Goal: Task Accomplishment & Management: Complete application form

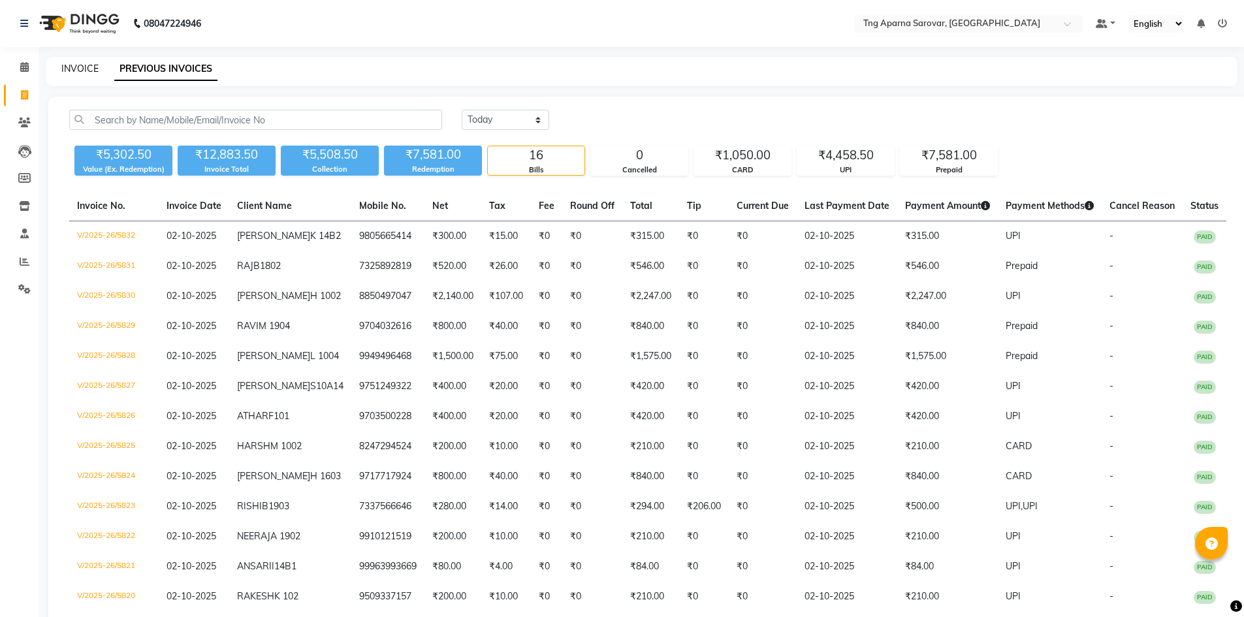
click at [86, 63] on link "INVOICE" at bounding box center [79, 69] width 37 height 12
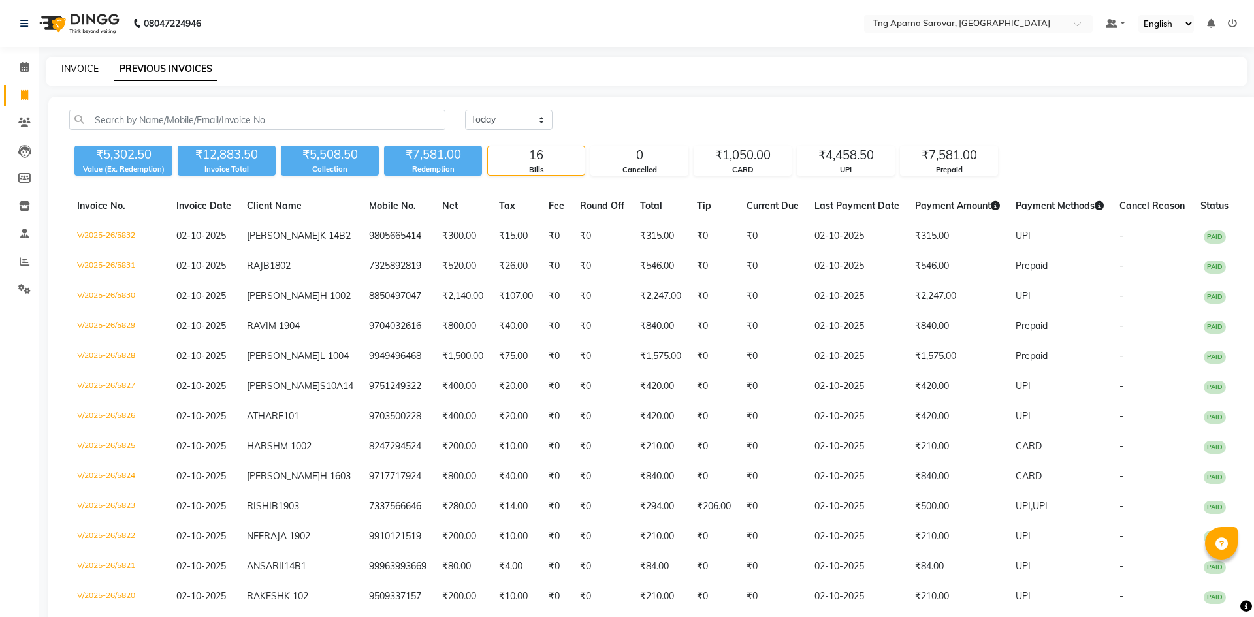
select select "7390"
select select "service"
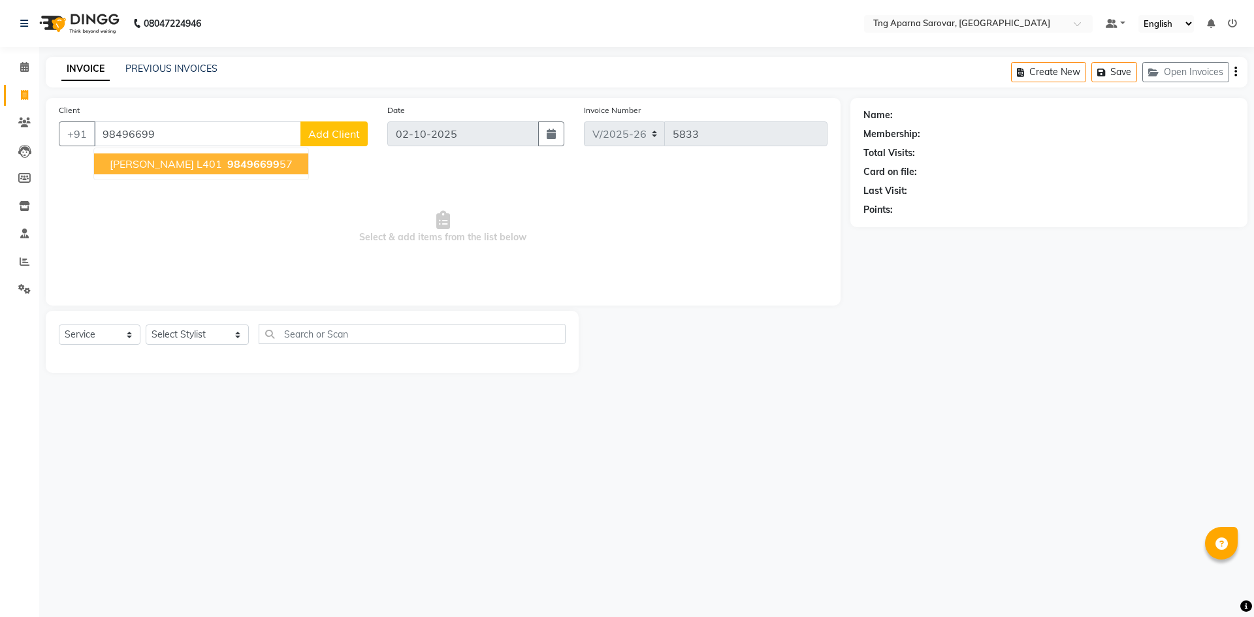
click at [155, 166] on span "[PERSON_NAME] L401" at bounding box center [166, 163] width 112 height 13
type input "9849669957"
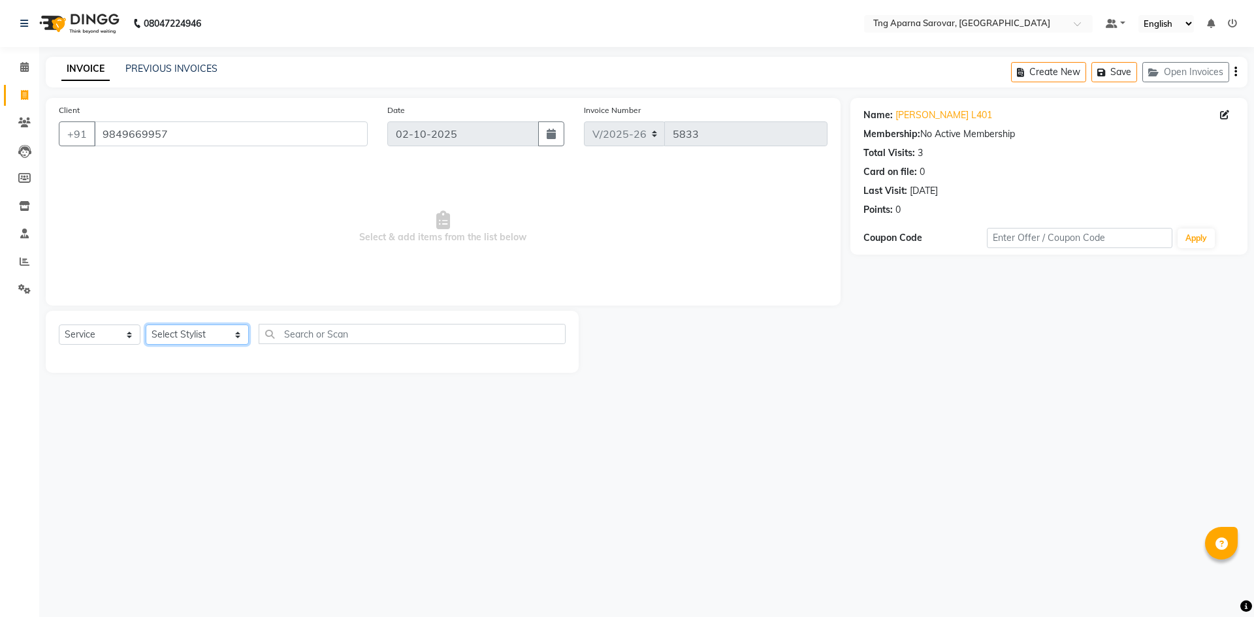
click at [189, 334] on select "Select Stylist [PERSON_NAME] [PERSON_NAME] MAM CHINNA DANISH [PERSON_NAME] KAIF…" at bounding box center [197, 334] width 103 height 20
select select "64171"
click at [146, 324] on select "Select Stylist [PERSON_NAME] [PERSON_NAME] MAM CHINNA DANISH [PERSON_NAME] KAIF…" at bounding box center [197, 334] width 103 height 20
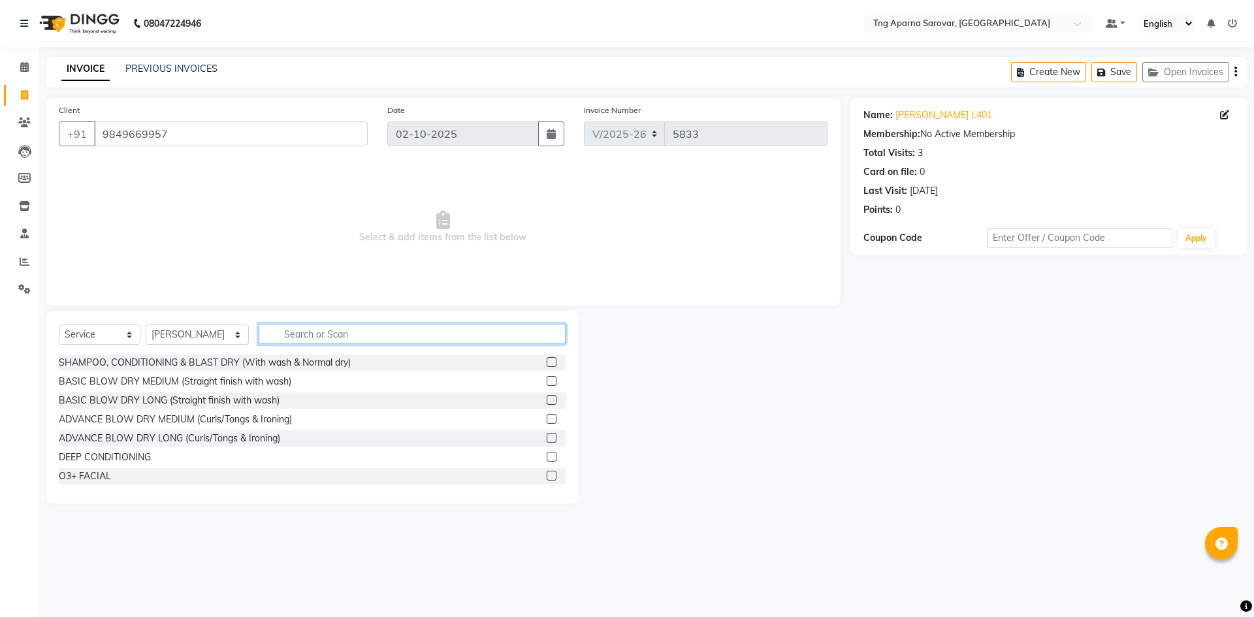
click at [273, 333] on input "text" at bounding box center [412, 334] width 307 height 20
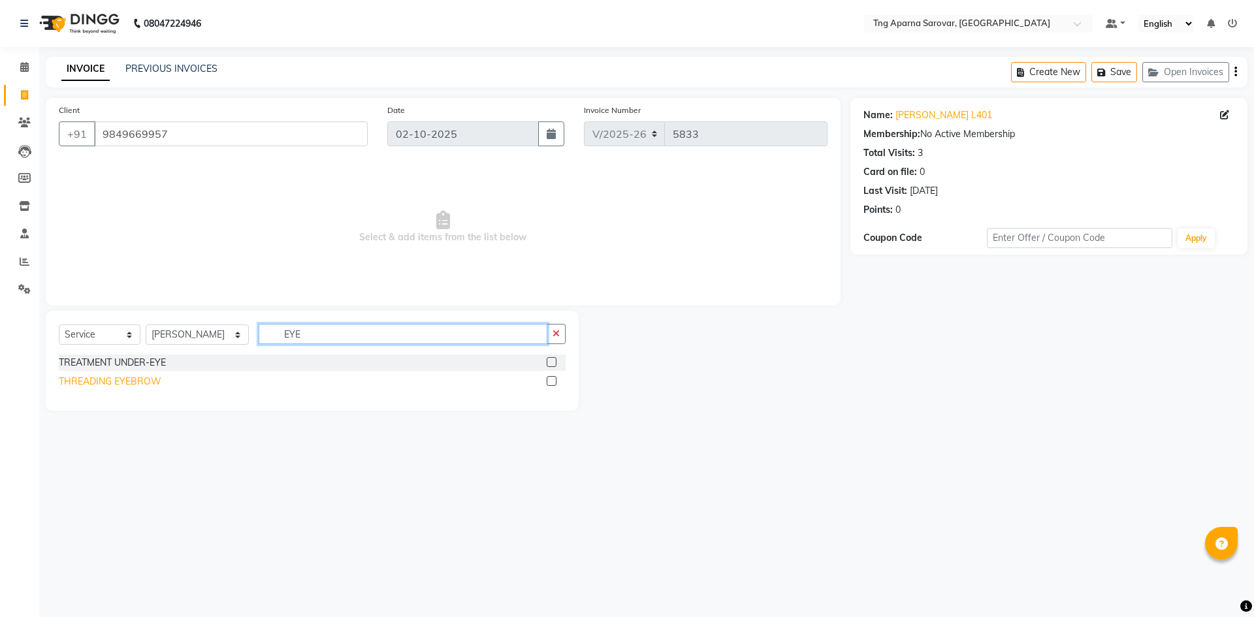
type input "EYE"
click at [135, 377] on div "THREADING EYEBROW" at bounding box center [110, 382] width 103 height 14
checkbox input "false"
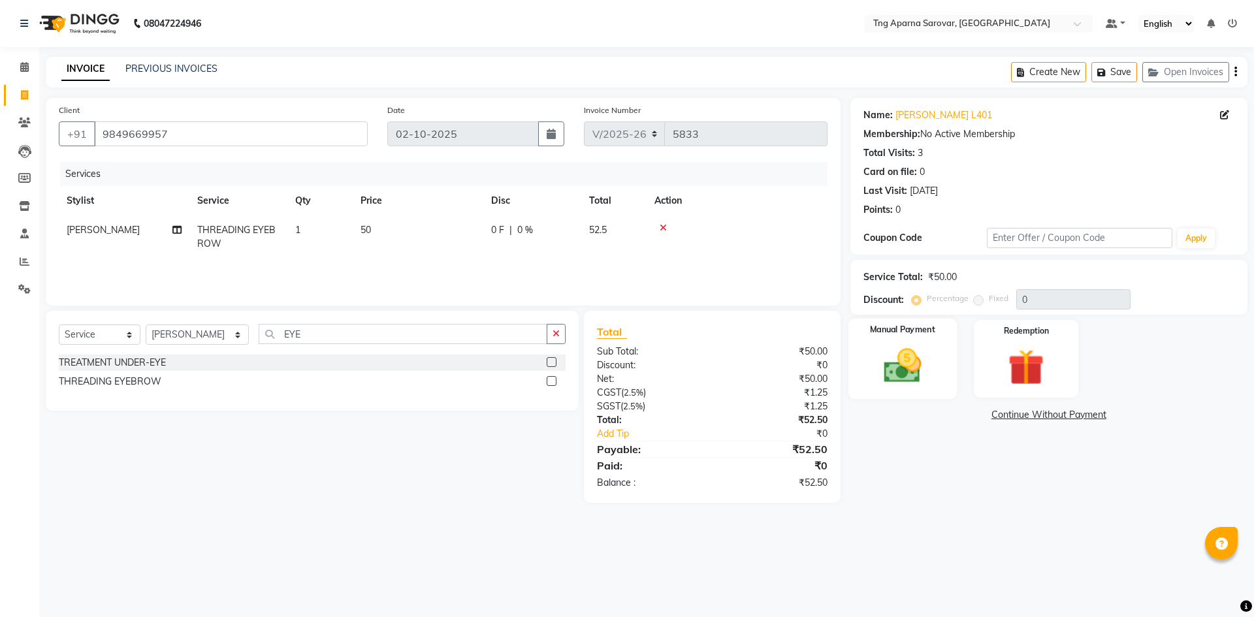
click at [903, 374] on img at bounding box center [902, 365] width 61 height 43
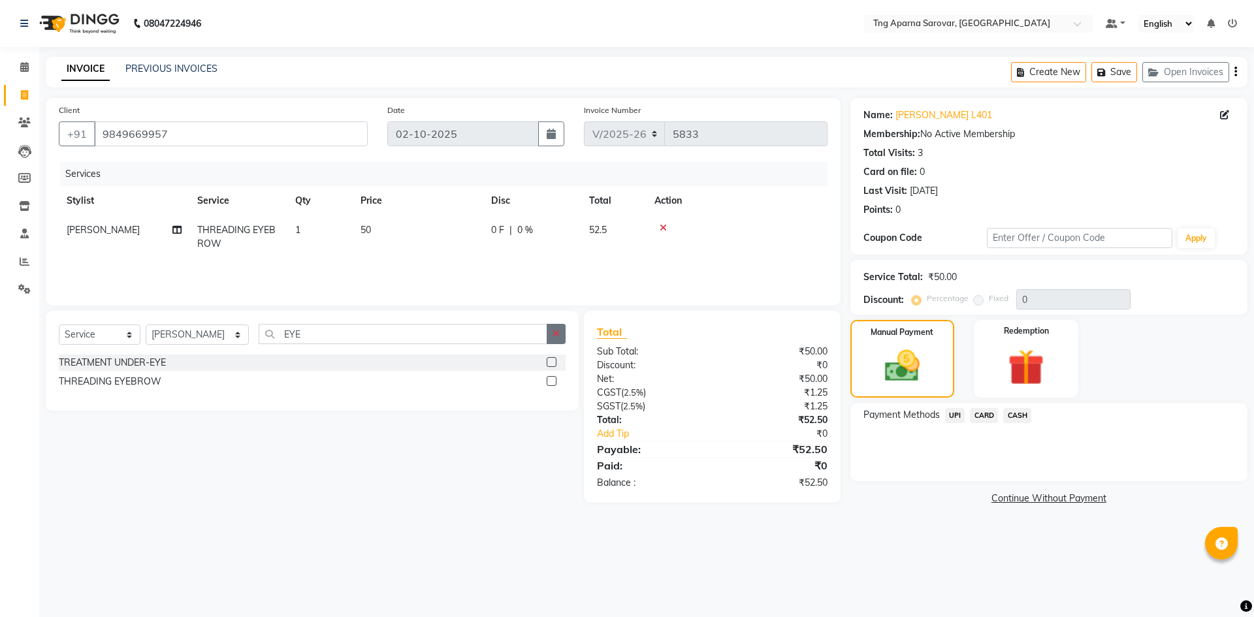
click at [562, 339] on button "button" at bounding box center [555, 334] width 19 height 20
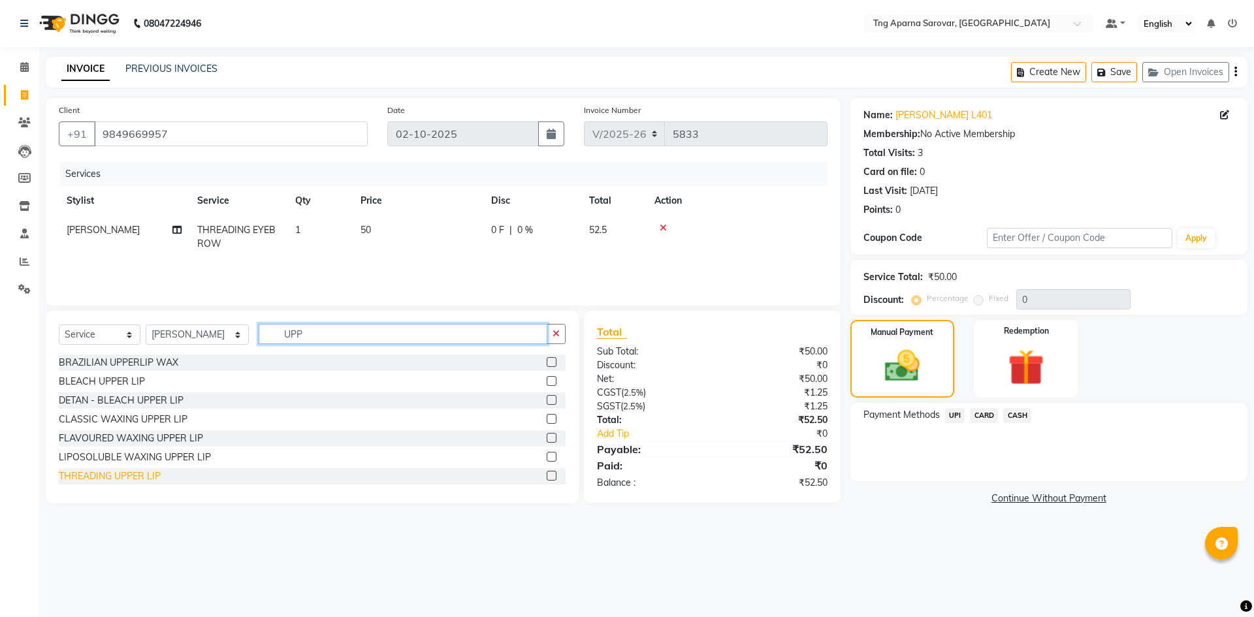
type input "UPP"
click at [104, 477] on div "THREADING UPPER LIP" at bounding box center [110, 476] width 102 height 14
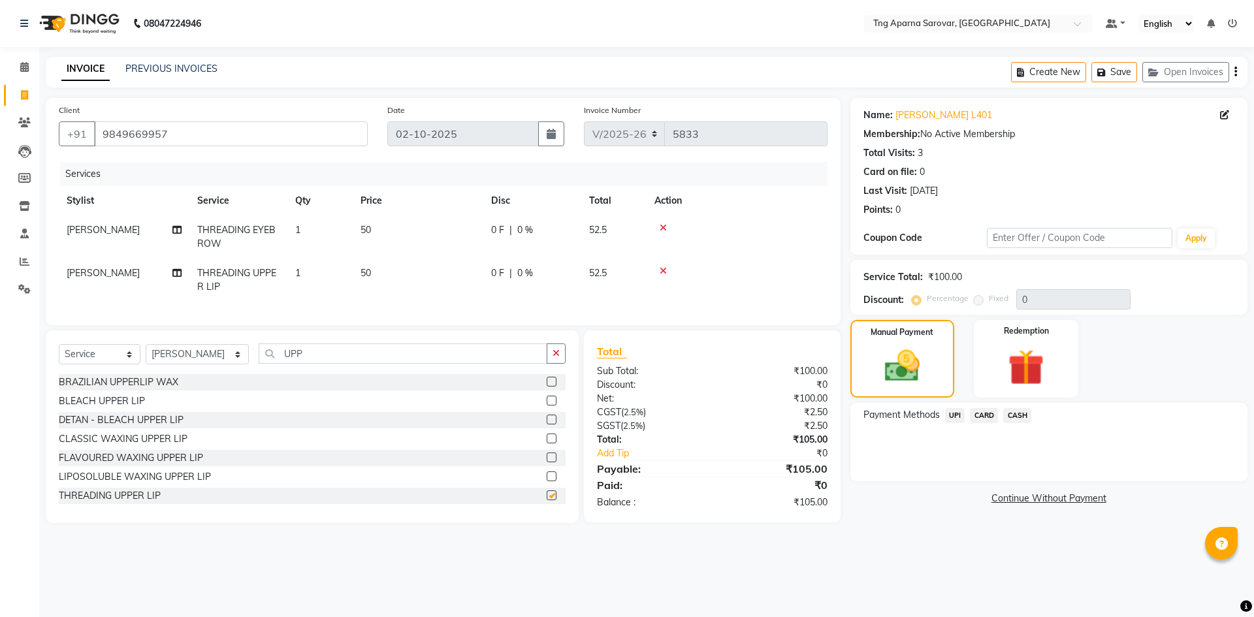
checkbox input "false"
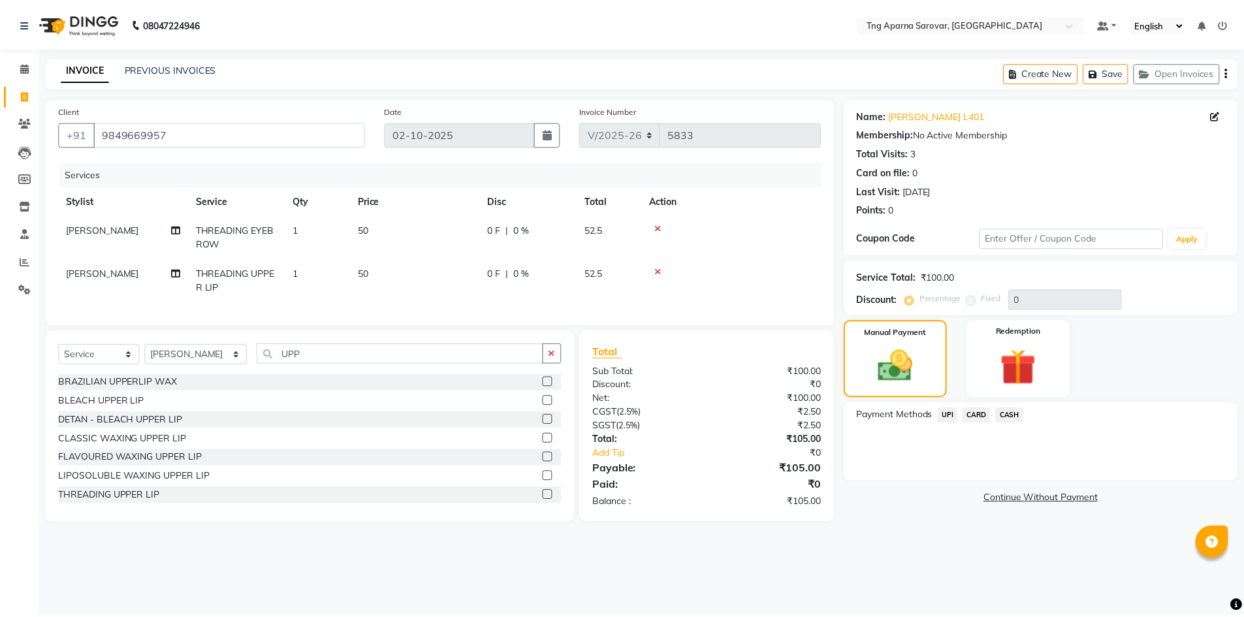
scroll to position [2, 0]
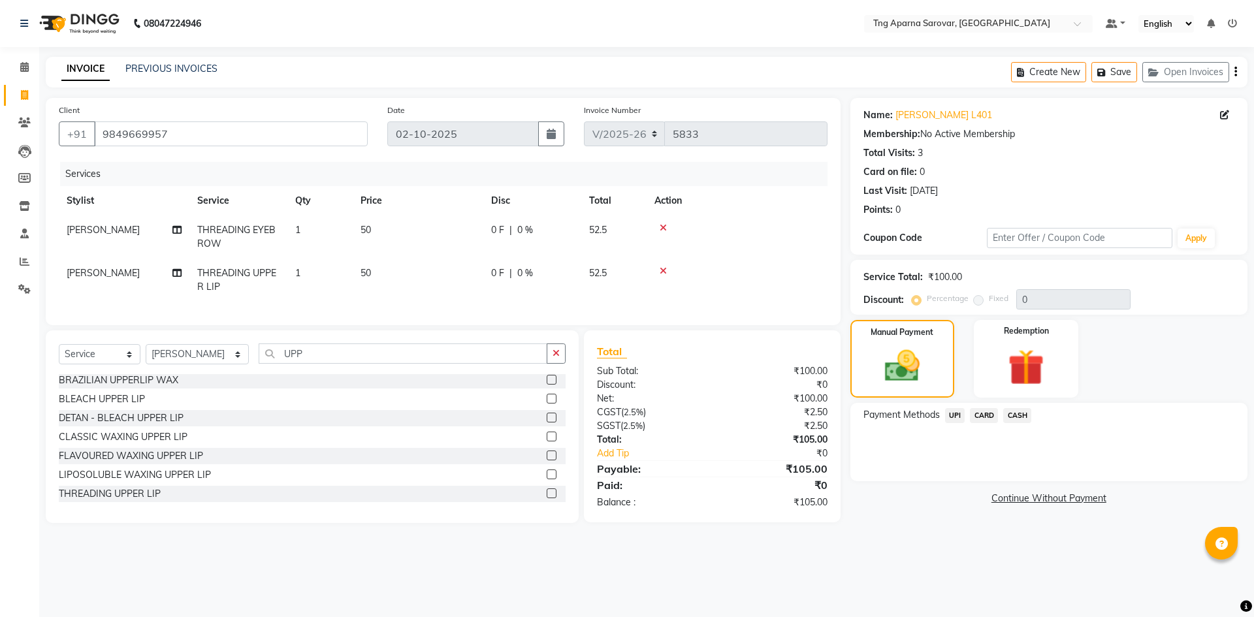
click at [952, 415] on span "UPI" at bounding box center [955, 415] width 20 height 15
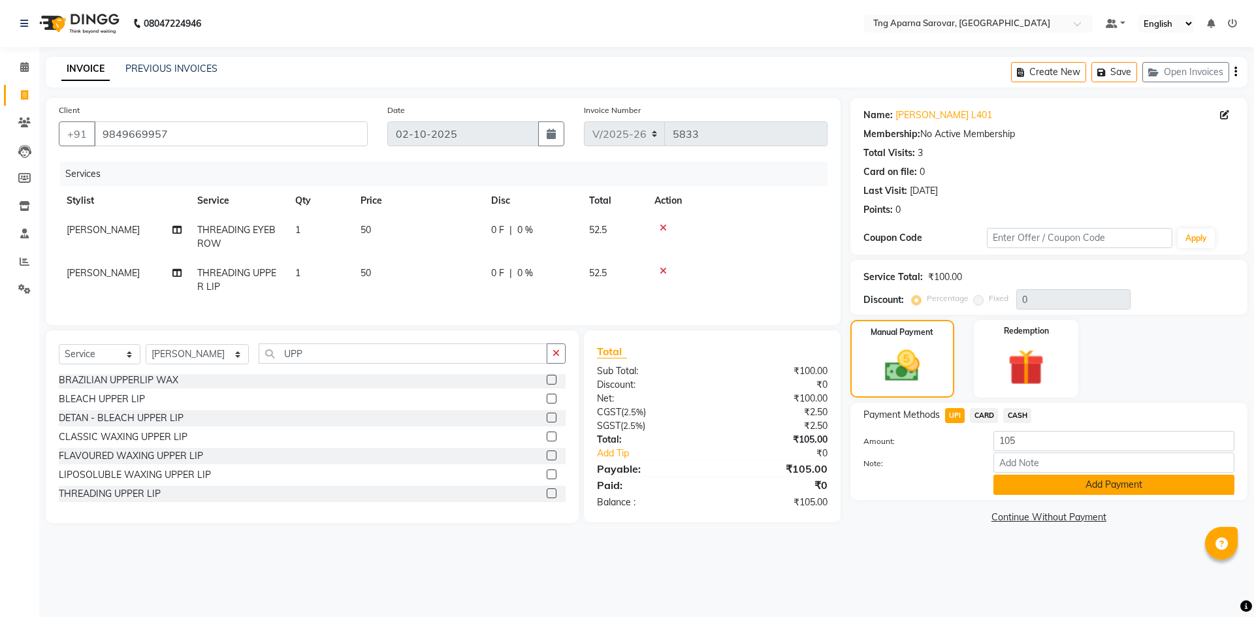
click at [1047, 491] on button "Add Payment" at bounding box center [1113, 485] width 241 height 20
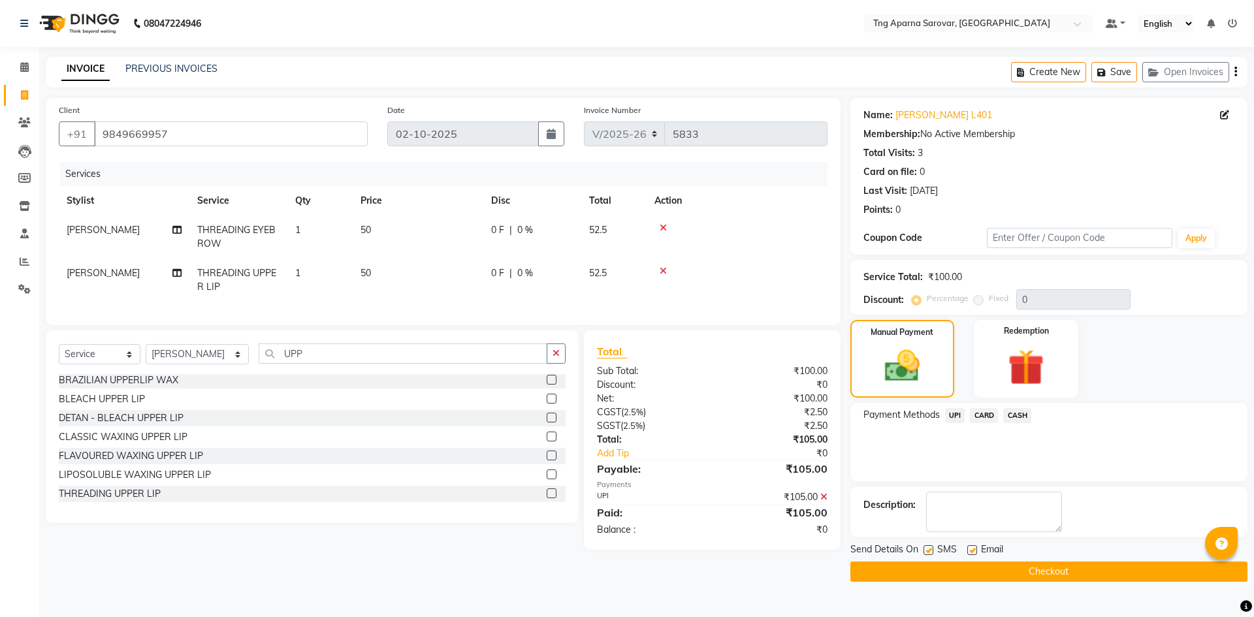
click at [1041, 567] on button "Checkout" at bounding box center [1048, 571] width 397 height 20
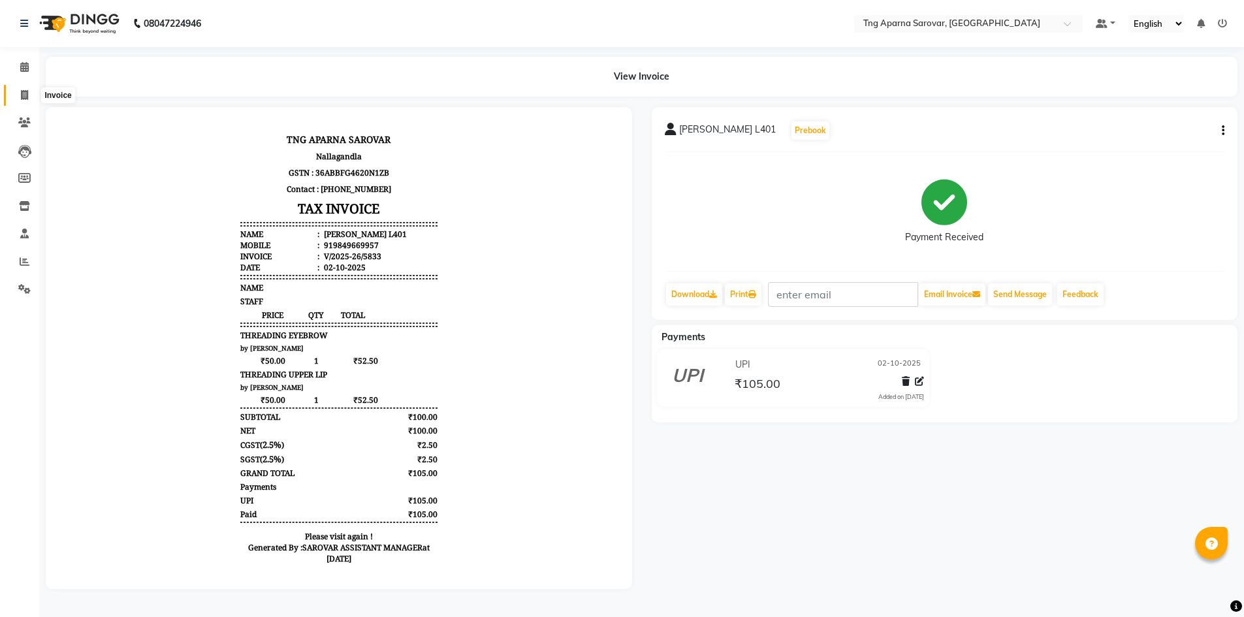
click at [21, 91] on icon at bounding box center [24, 95] width 7 height 10
select select "service"
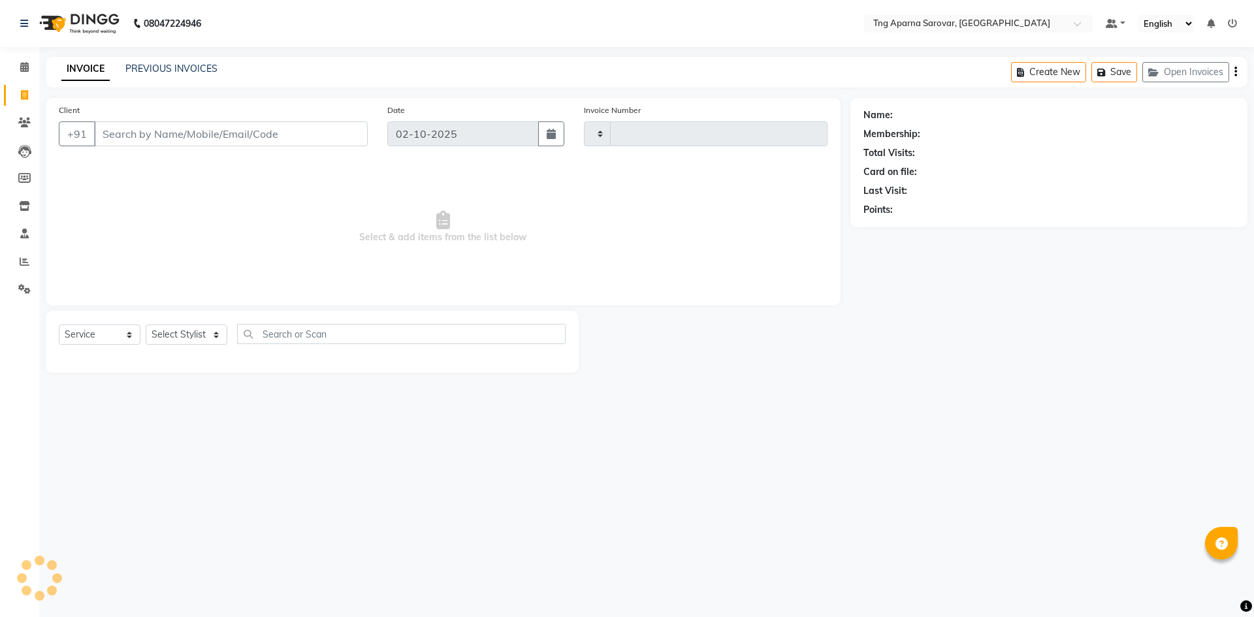
type input "5834"
select select "7390"
click at [158, 68] on link "PREVIOUS INVOICES" at bounding box center [171, 69] width 92 height 12
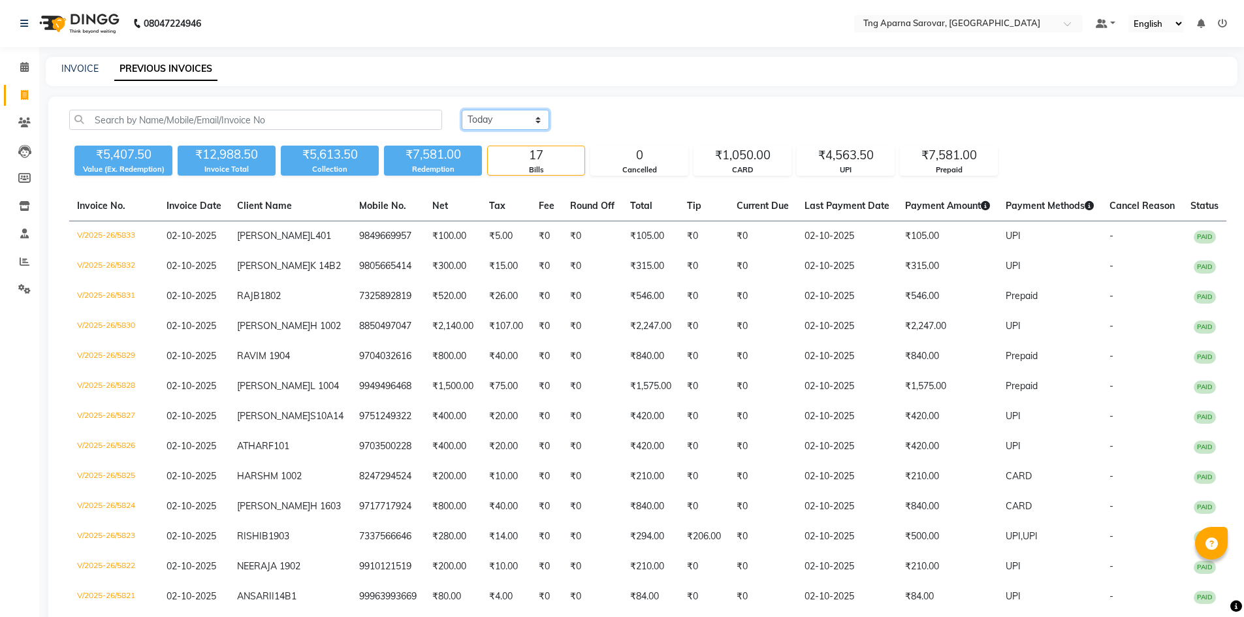
click at [515, 123] on select "[DATE] [DATE] Custom Range" at bounding box center [505, 120] width 87 height 20
select select "range"
click at [462, 110] on select "[DATE] [DATE] Custom Range" at bounding box center [505, 120] width 87 height 20
click at [595, 121] on input "02-10-2025" at bounding box center [611, 120] width 91 height 18
select select "10"
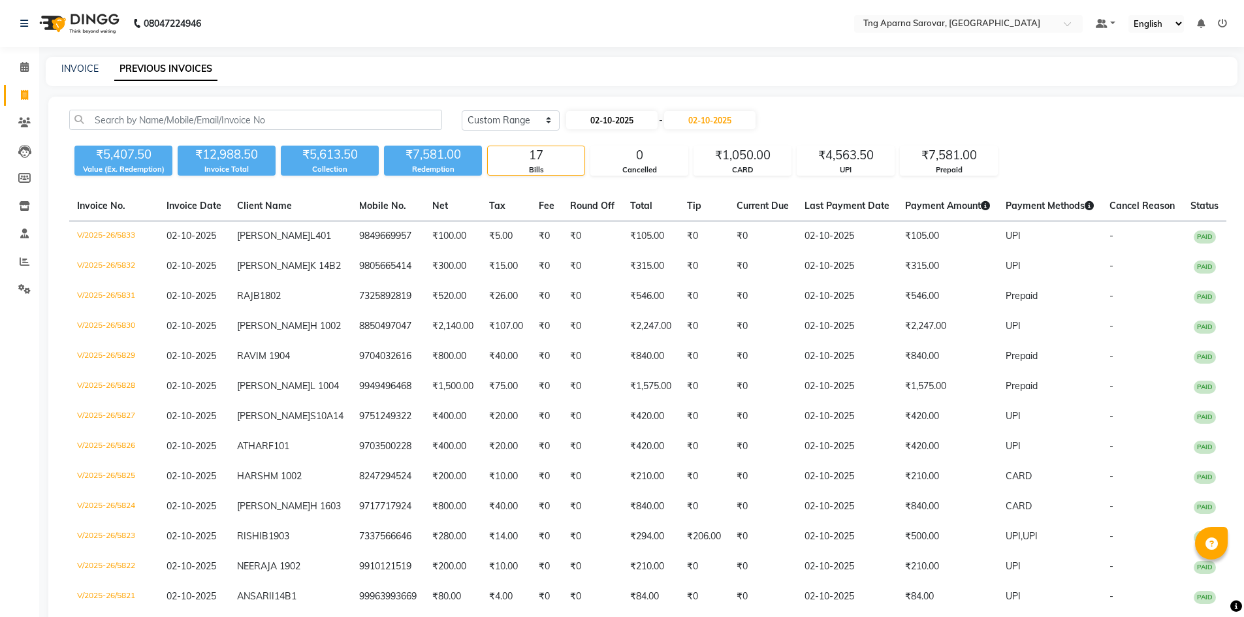
select select "2025"
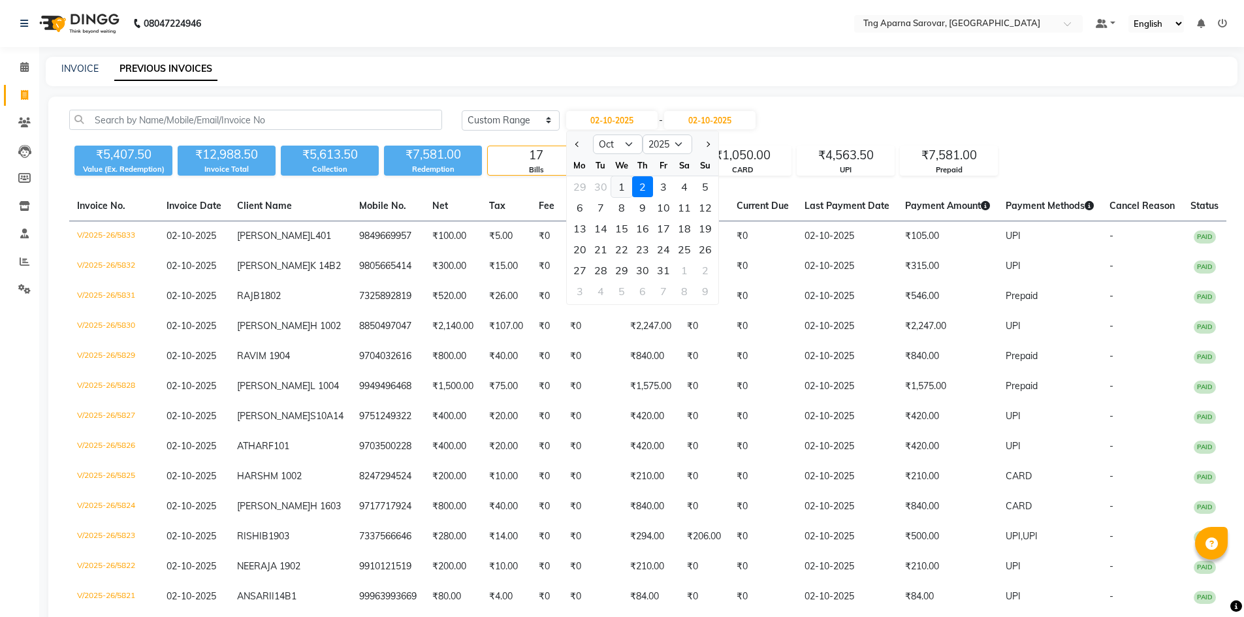
click at [617, 182] on div "1" at bounding box center [621, 186] width 21 height 21
type input "01-10-2025"
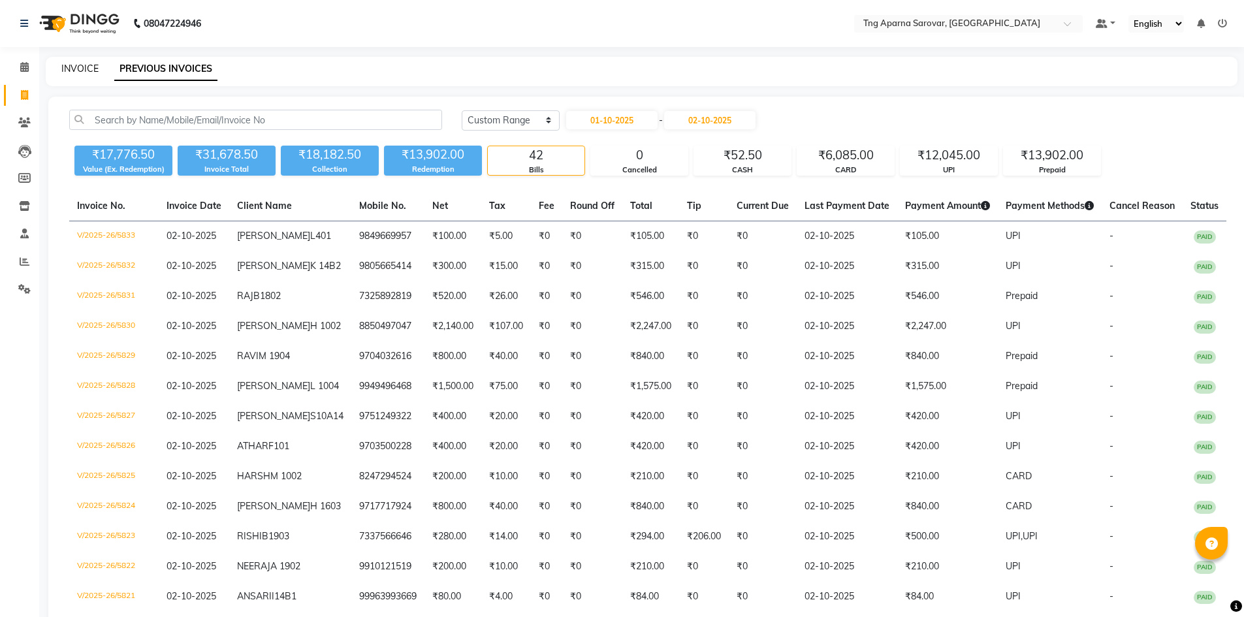
click at [91, 72] on link "INVOICE" at bounding box center [79, 69] width 37 height 12
select select "service"
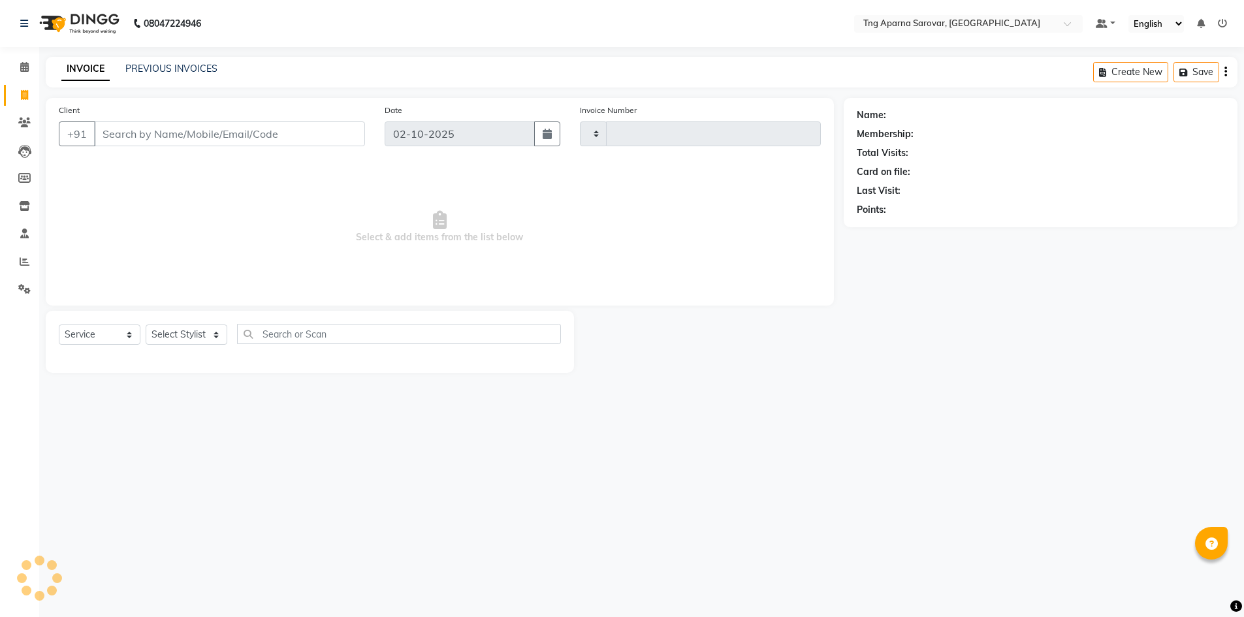
type input "5834"
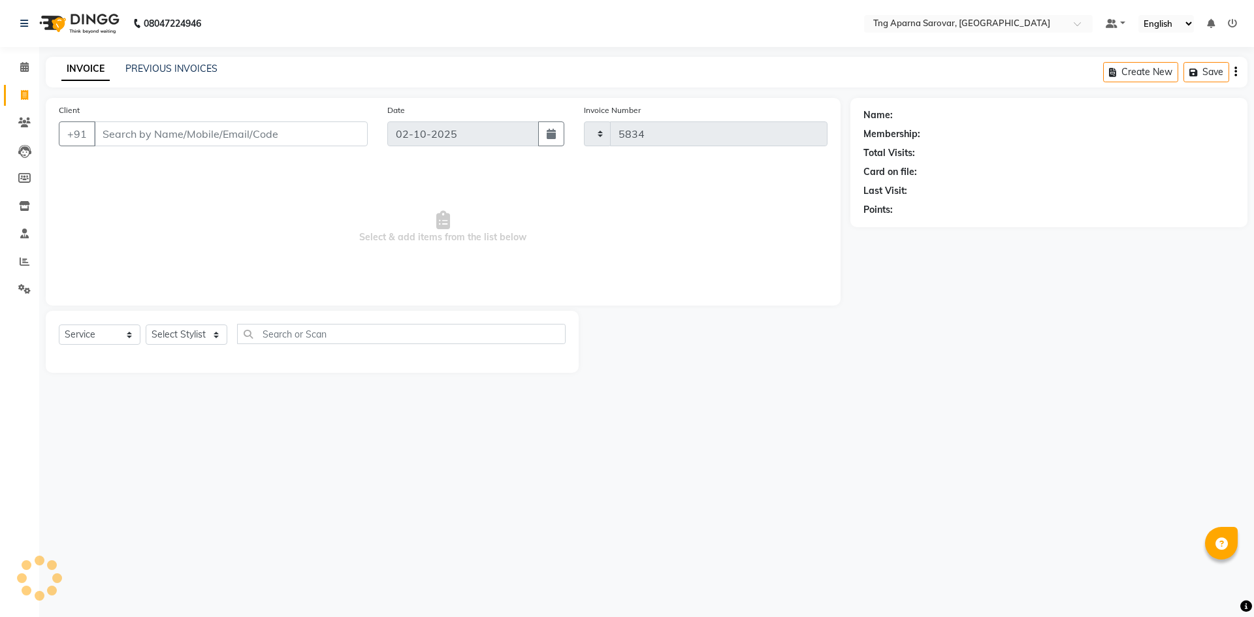
select select "7390"
click at [178, 67] on link "PREVIOUS INVOICES" at bounding box center [171, 69] width 92 height 12
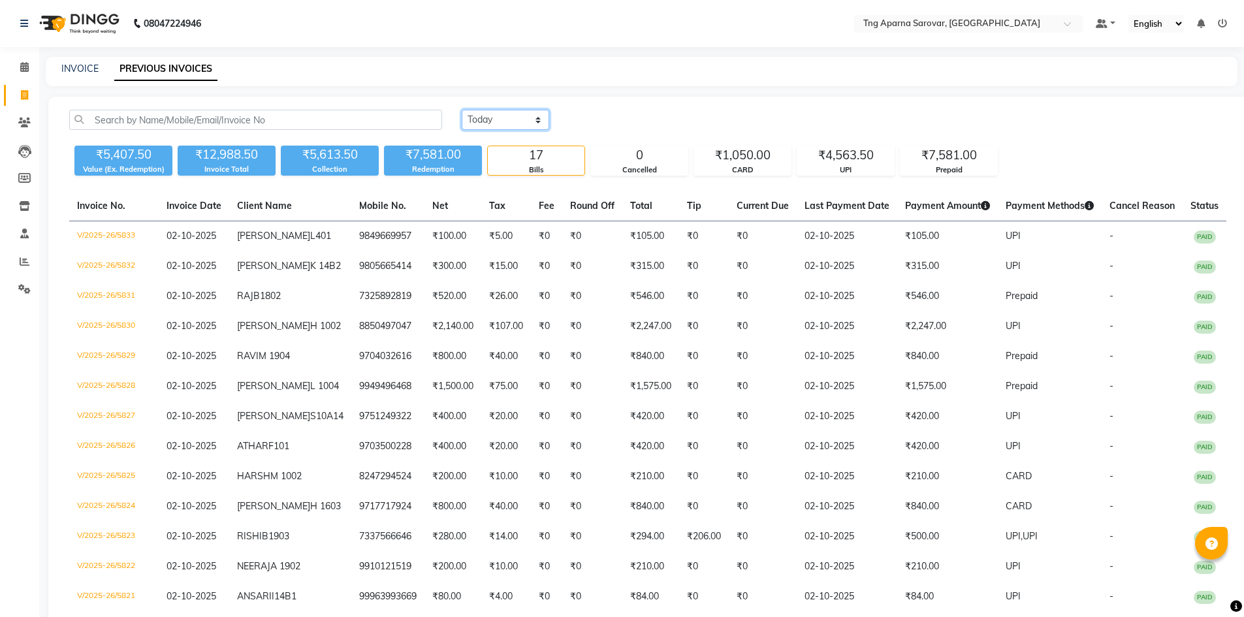
click at [482, 125] on select "[DATE] [DATE] Custom Range" at bounding box center [505, 120] width 87 height 20
select select "range"
click at [462, 110] on select "[DATE] [DATE] Custom Range" at bounding box center [505, 120] width 87 height 20
click at [77, 68] on link "INVOICE" at bounding box center [79, 69] width 37 height 12
select select "service"
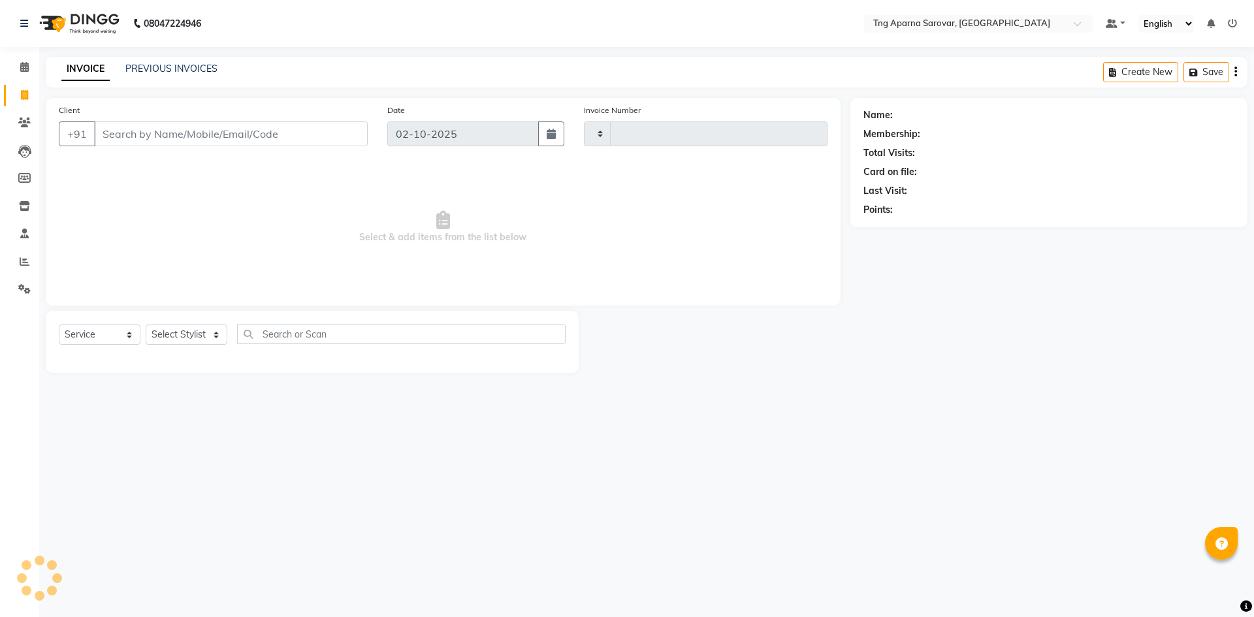
type input "5834"
select select "7390"
click at [174, 69] on link "PREVIOUS INVOICES" at bounding box center [171, 69] width 92 height 12
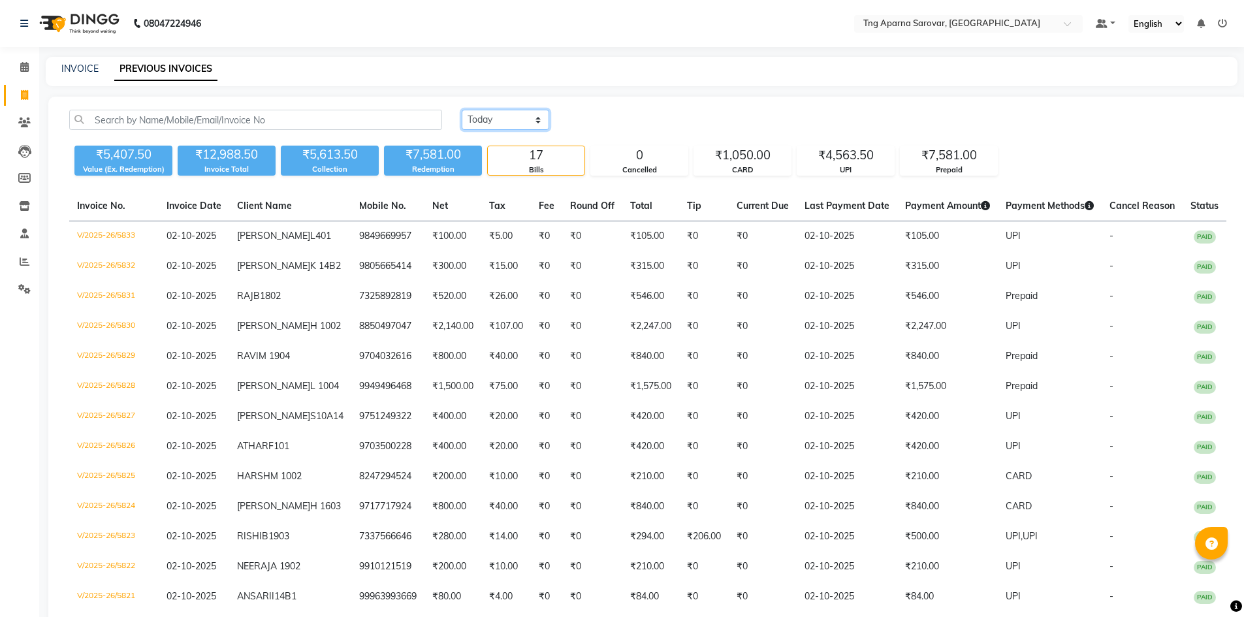
click at [522, 119] on select "[DATE] [DATE] Custom Range" at bounding box center [505, 120] width 87 height 20
click at [620, 114] on div "[DATE] [DATE] Custom Range" at bounding box center [844, 120] width 765 height 20
click at [524, 29] on nav "08047224946 Select Location × Tng Aparna Sarovar, Nallagandla Default Panel My …" at bounding box center [622, 23] width 1244 height 47
click at [951, 35] on nav "08047224946 Select Location × Tng Aparna Sarovar, Nallagandla Default Panel My …" at bounding box center [622, 23] width 1244 height 47
click at [19, 95] on span at bounding box center [24, 95] width 23 height 15
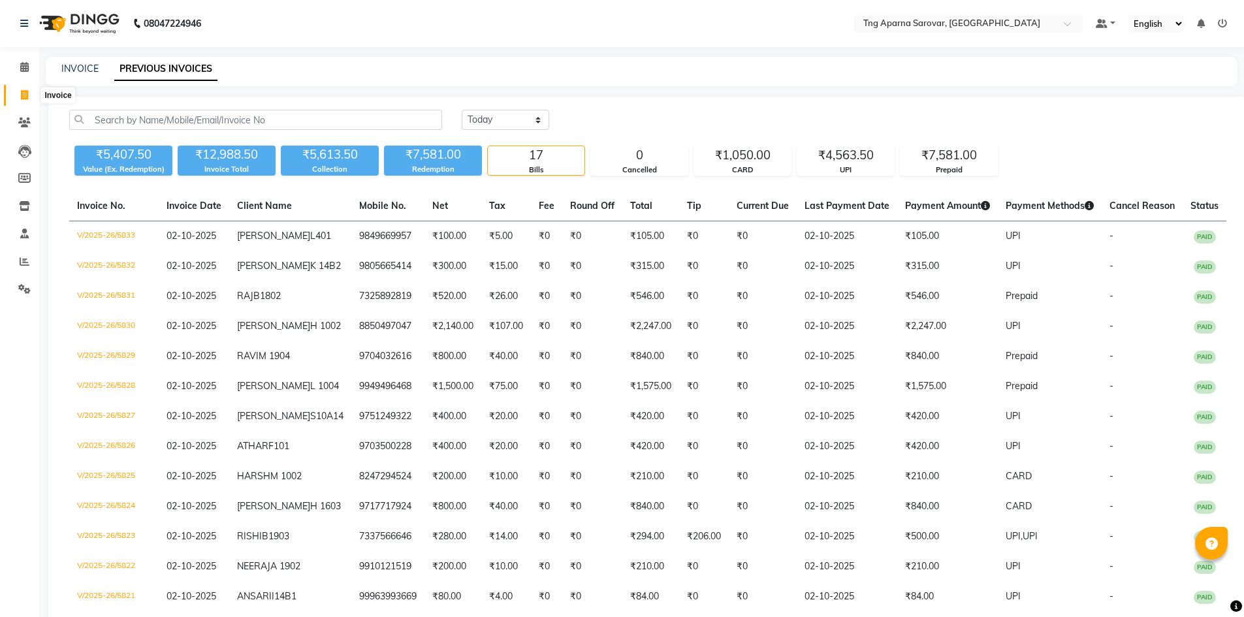
select select "7390"
select select "service"
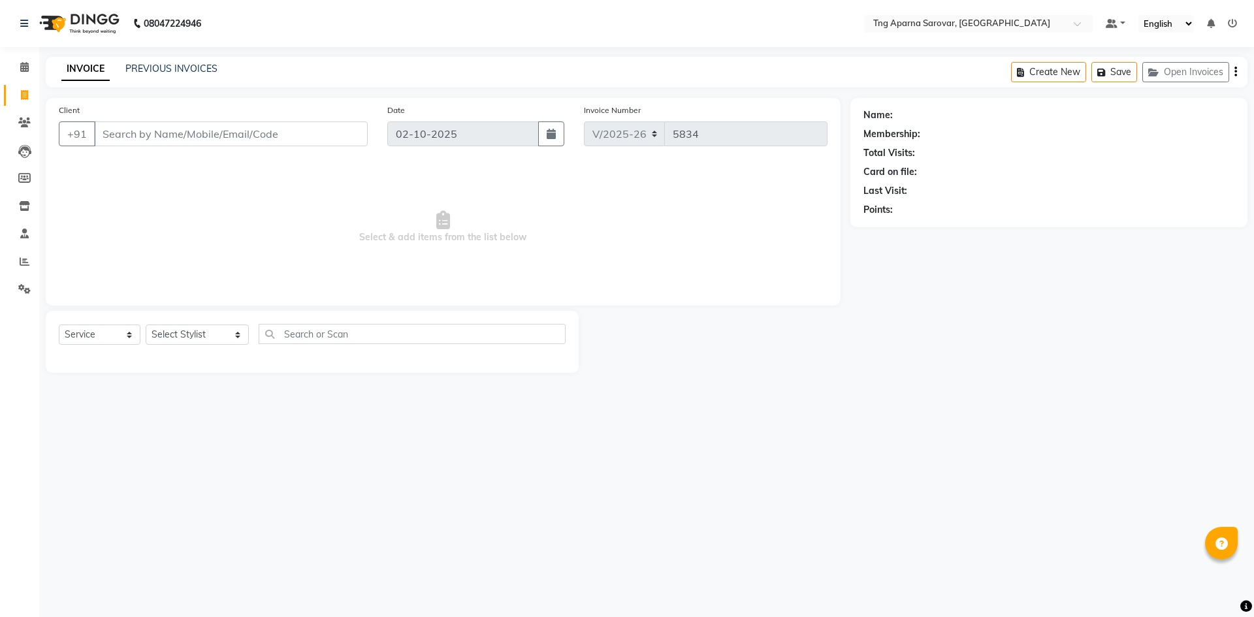
click at [449, 555] on div "08047224946 Select Location × Tng Aparna Sarovar, Nallagandla Default Panel My …" at bounding box center [627, 308] width 1254 height 617
click at [821, 434] on div "08047224946 Select Location × Tng Aparna Sarovar, Nallagandla Default Panel My …" at bounding box center [627, 308] width 1254 height 617
click at [905, 442] on div "08047224946 Select Location × Tng Aparna Sarovar, Nallagandla Default Panel My …" at bounding box center [627, 308] width 1254 height 617
click at [185, 67] on link "PREVIOUS INVOICES" at bounding box center [171, 69] width 92 height 12
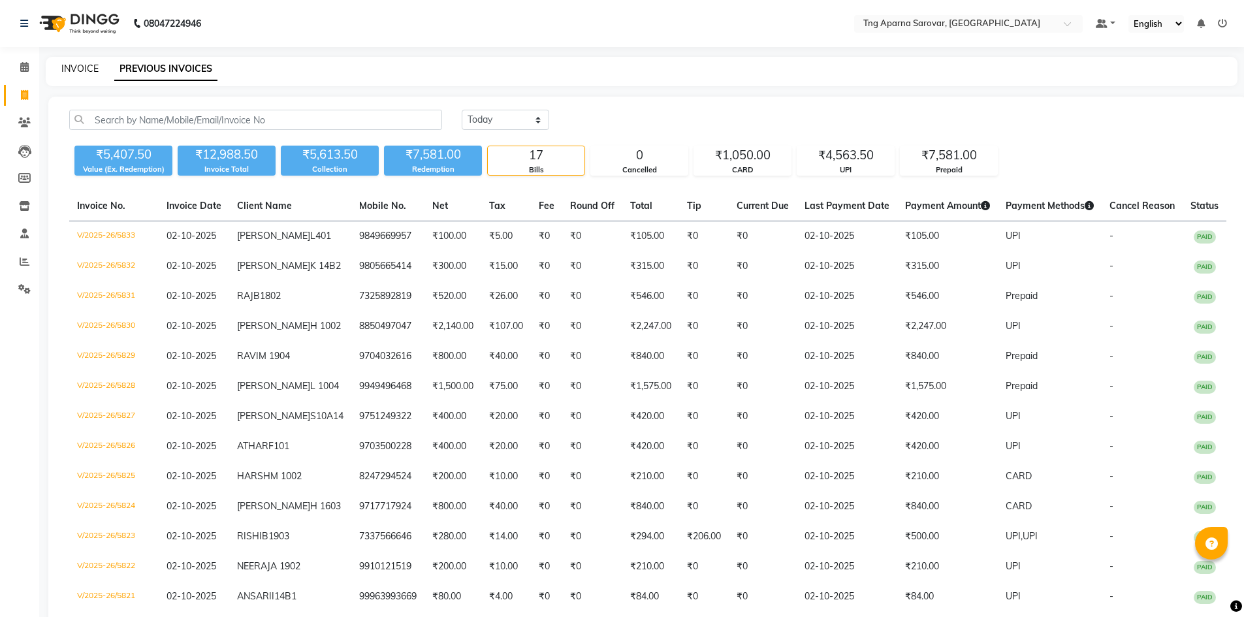
click at [89, 67] on link "INVOICE" at bounding box center [79, 69] width 37 height 12
select select "7390"
select select "service"
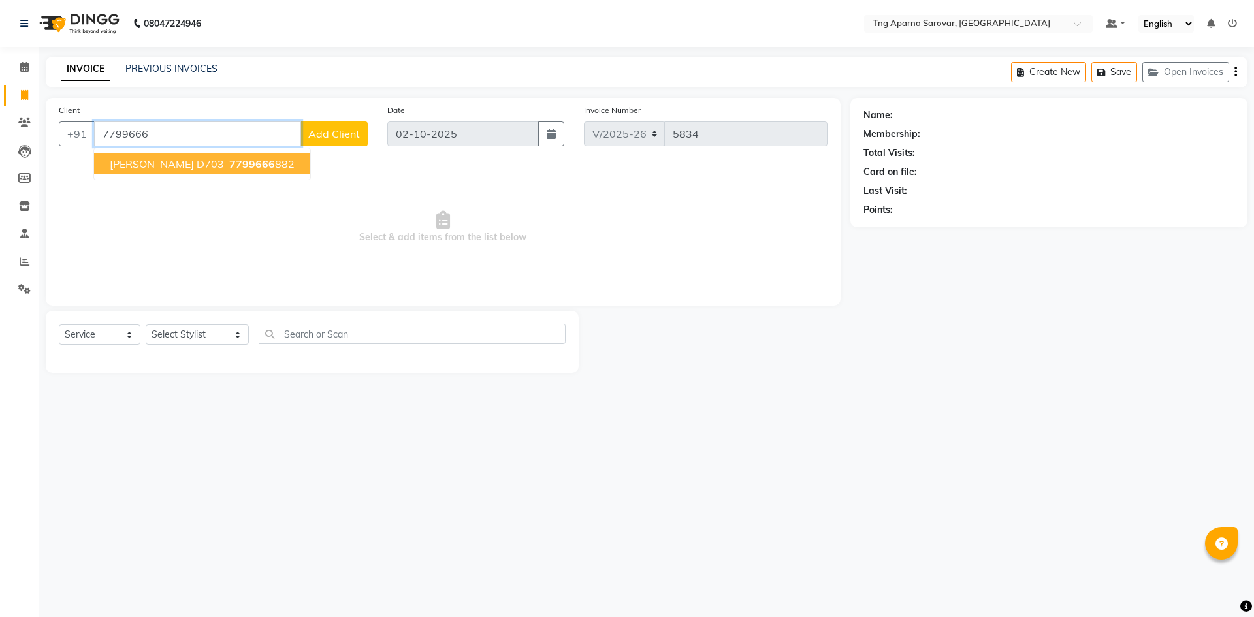
click at [230, 164] on ngb-highlight "7799666 882" at bounding box center [261, 163] width 68 height 13
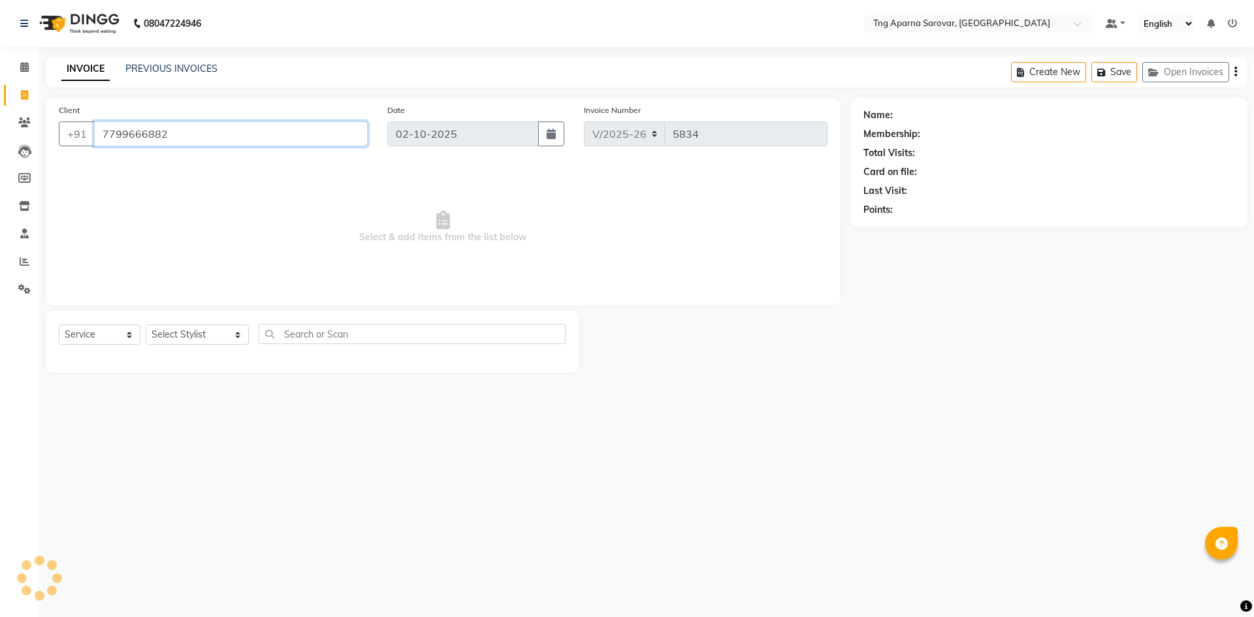
type input "7799666882"
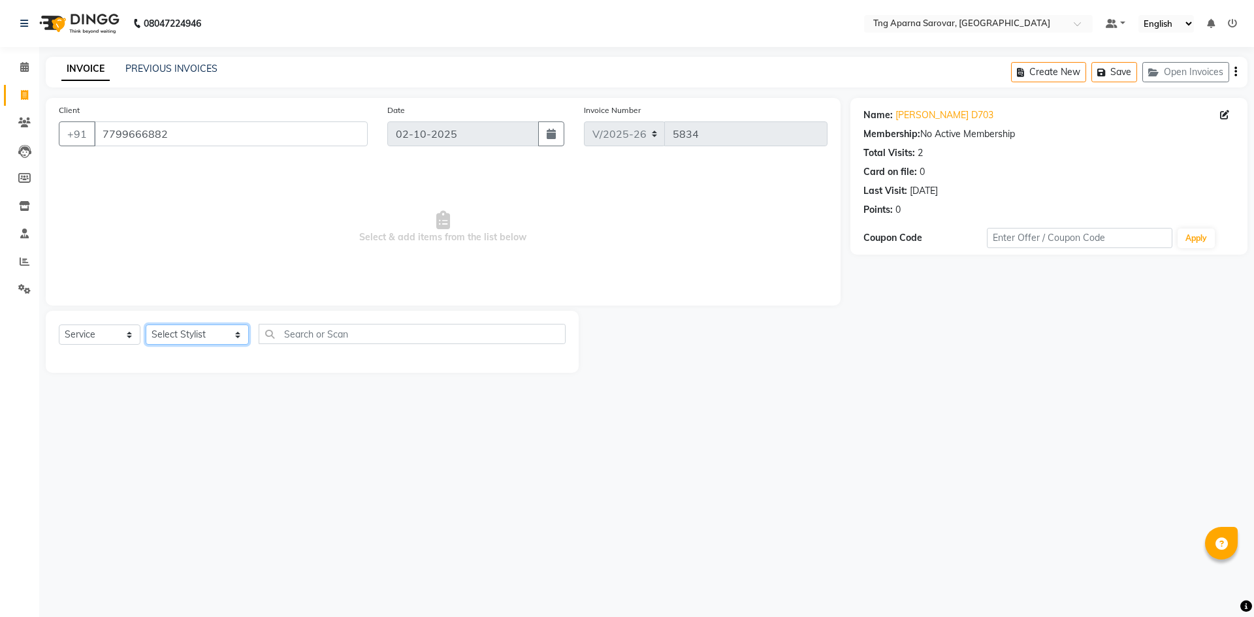
click at [197, 335] on select "Select Stylist [PERSON_NAME] [PERSON_NAME] MAM CHINNA DANISH [PERSON_NAME] KAIF…" at bounding box center [197, 334] width 103 height 20
select select "90957"
click at [146, 324] on select "Select Stylist [PERSON_NAME] [PERSON_NAME] MAM CHINNA DANISH [PERSON_NAME] KAIF…" at bounding box center [197, 334] width 103 height 20
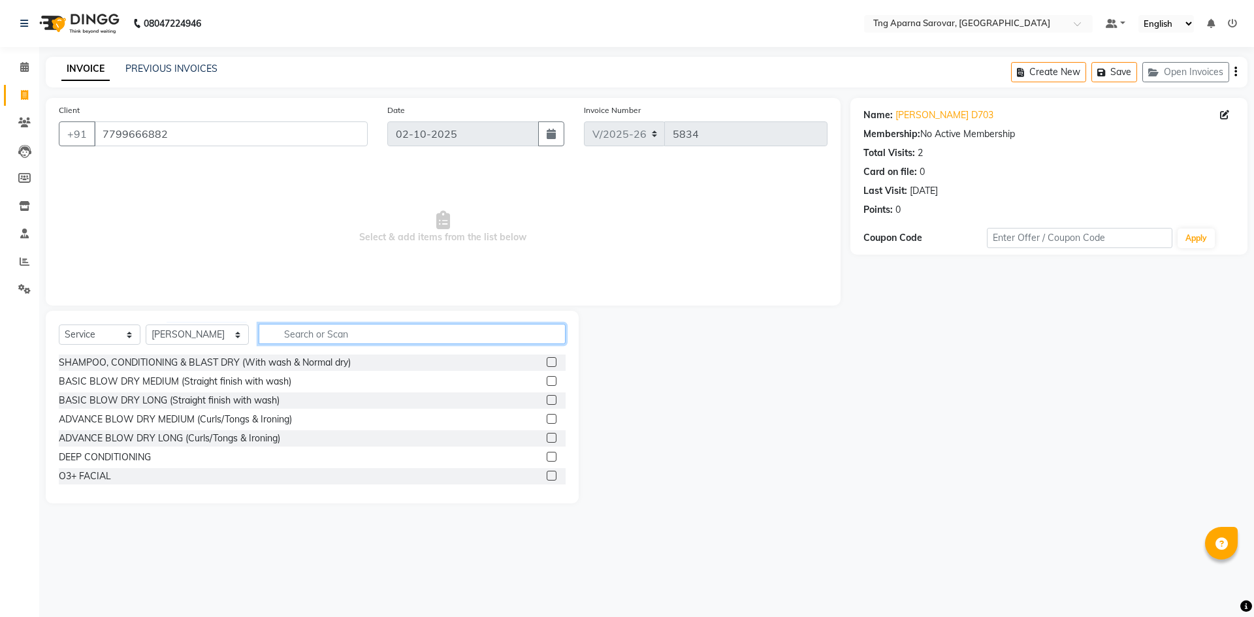
click at [321, 329] on input "text" at bounding box center [412, 334] width 307 height 20
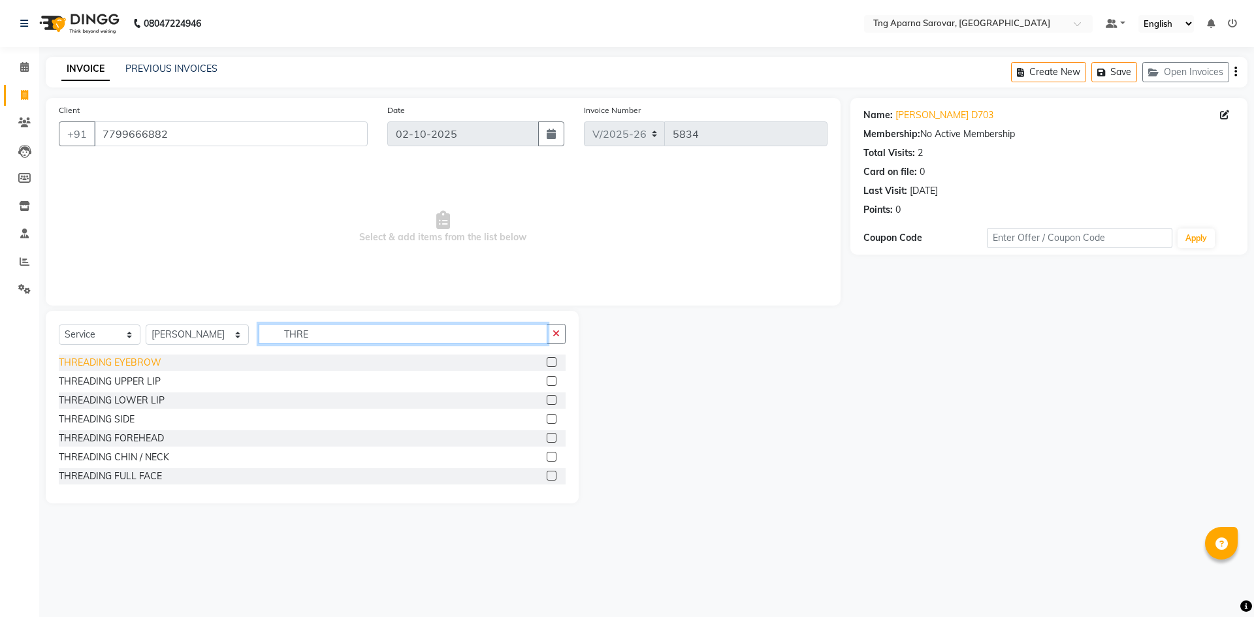
type input "THRE"
click at [114, 365] on div "THREADING EYEBROW" at bounding box center [110, 363] width 103 height 14
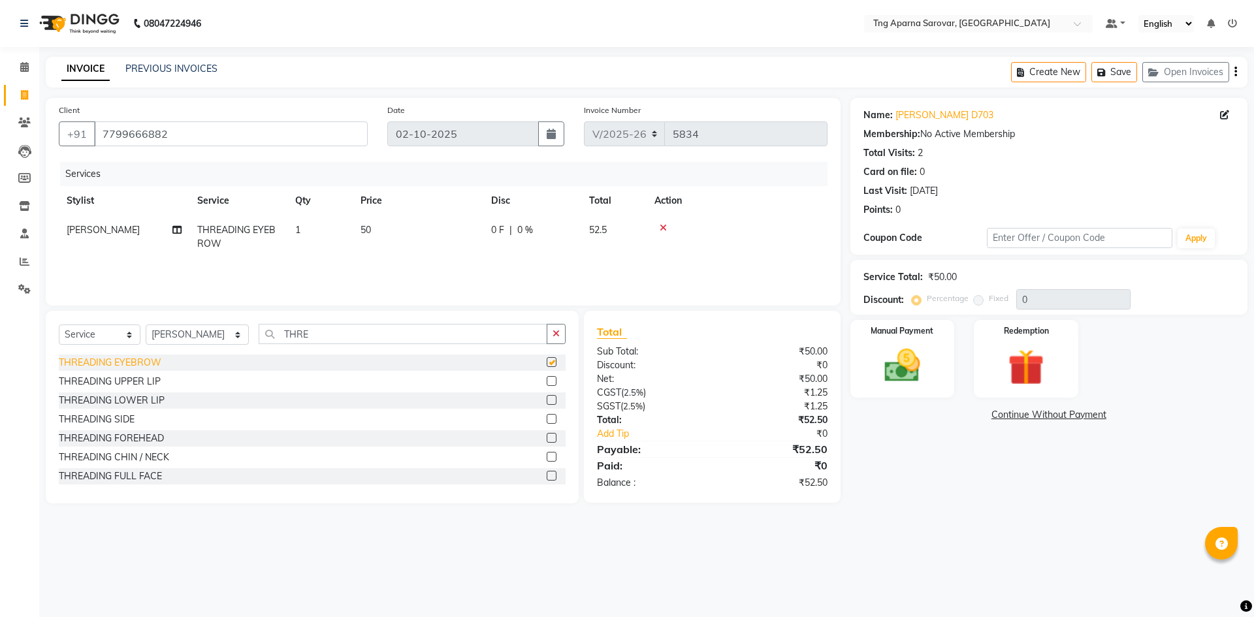
checkbox input "false"
click at [938, 368] on div "Manual Payment" at bounding box center [901, 359] width 108 height 80
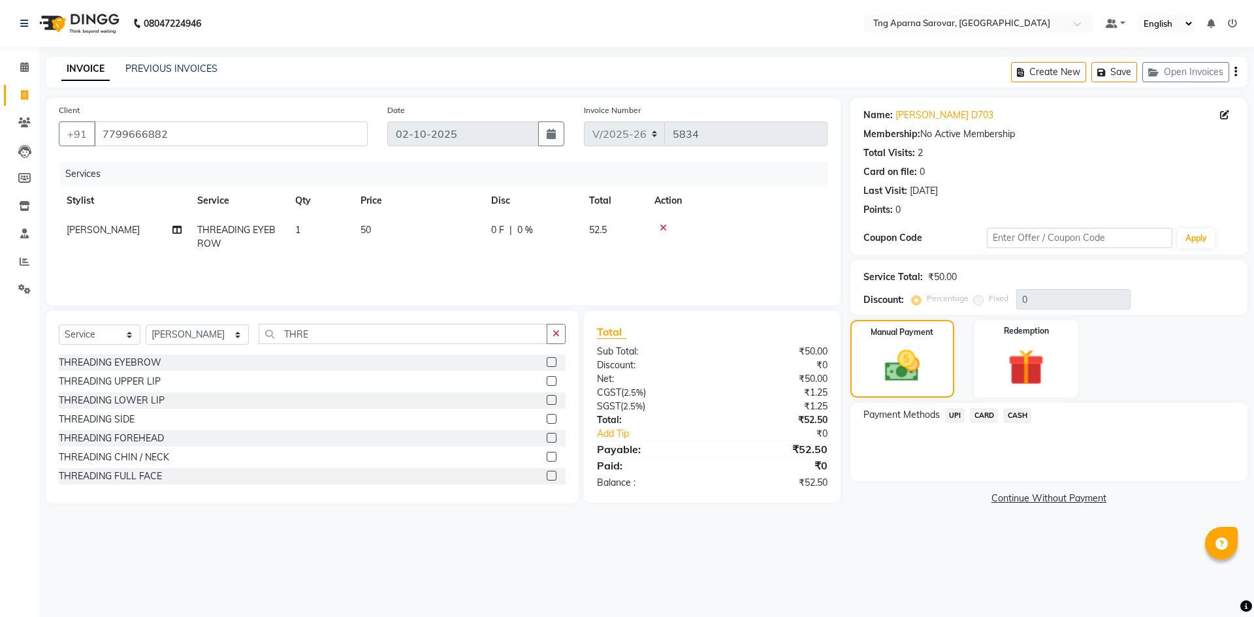
click at [956, 413] on span "UPI" at bounding box center [955, 415] width 20 height 15
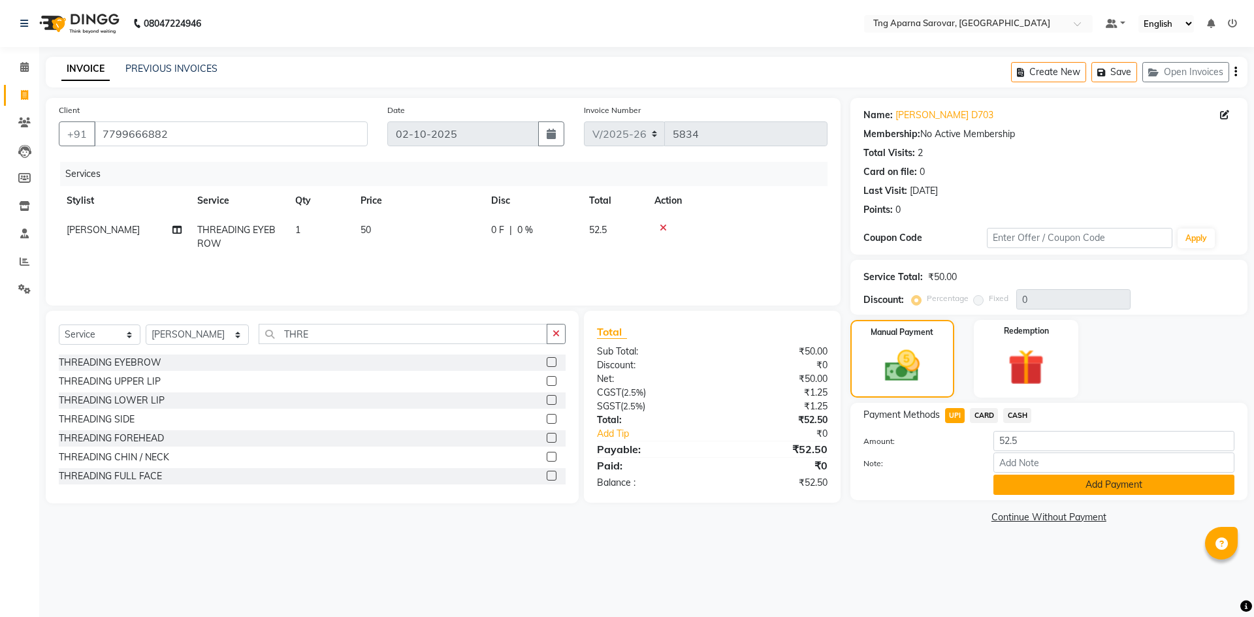
click at [1058, 479] on button "Add Payment" at bounding box center [1113, 485] width 241 height 20
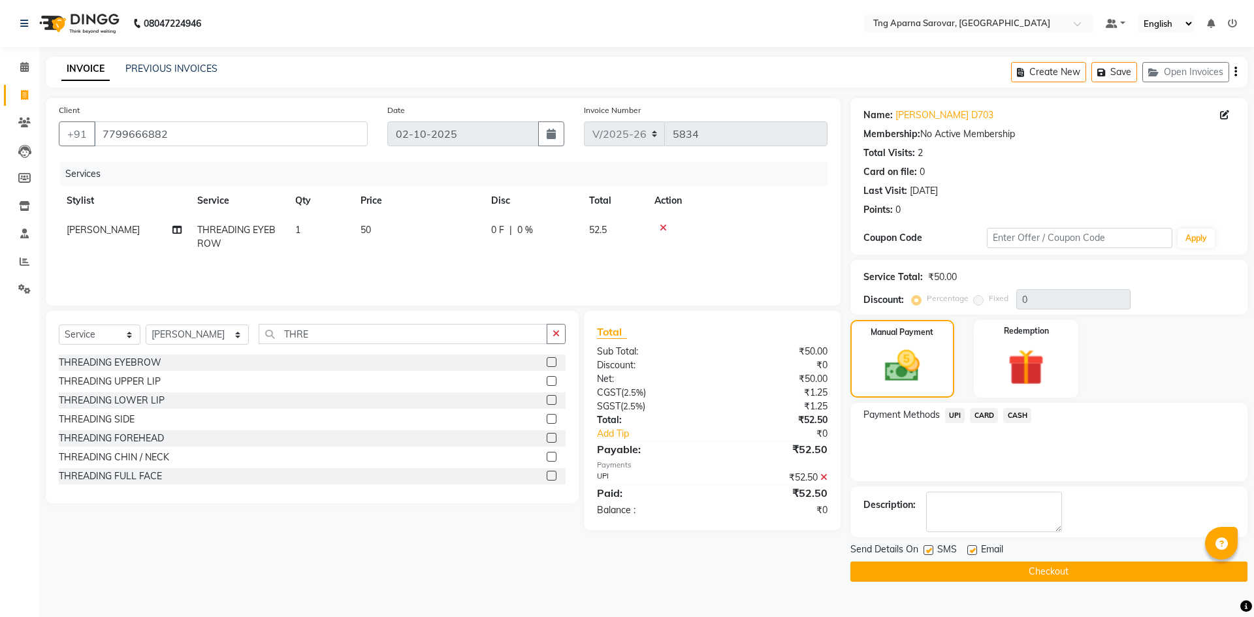
click at [1050, 575] on button "Checkout" at bounding box center [1048, 571] width 397 height 20
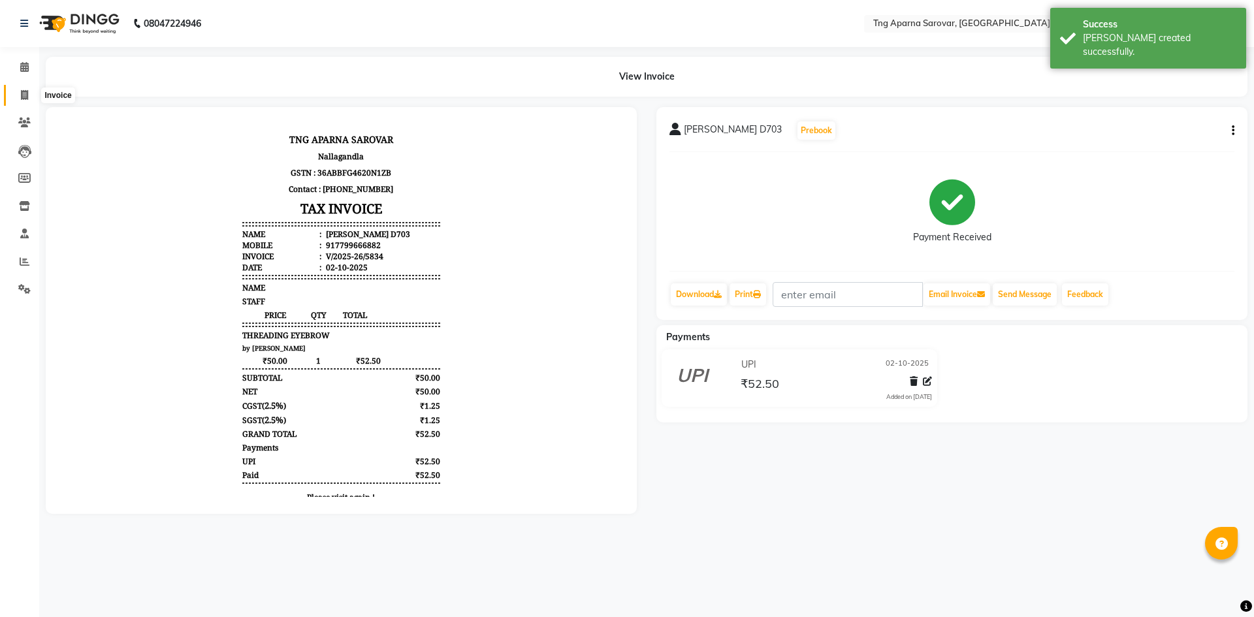
click at [28, 94] on icon at bounding box center [24, 95] width 7 height 10
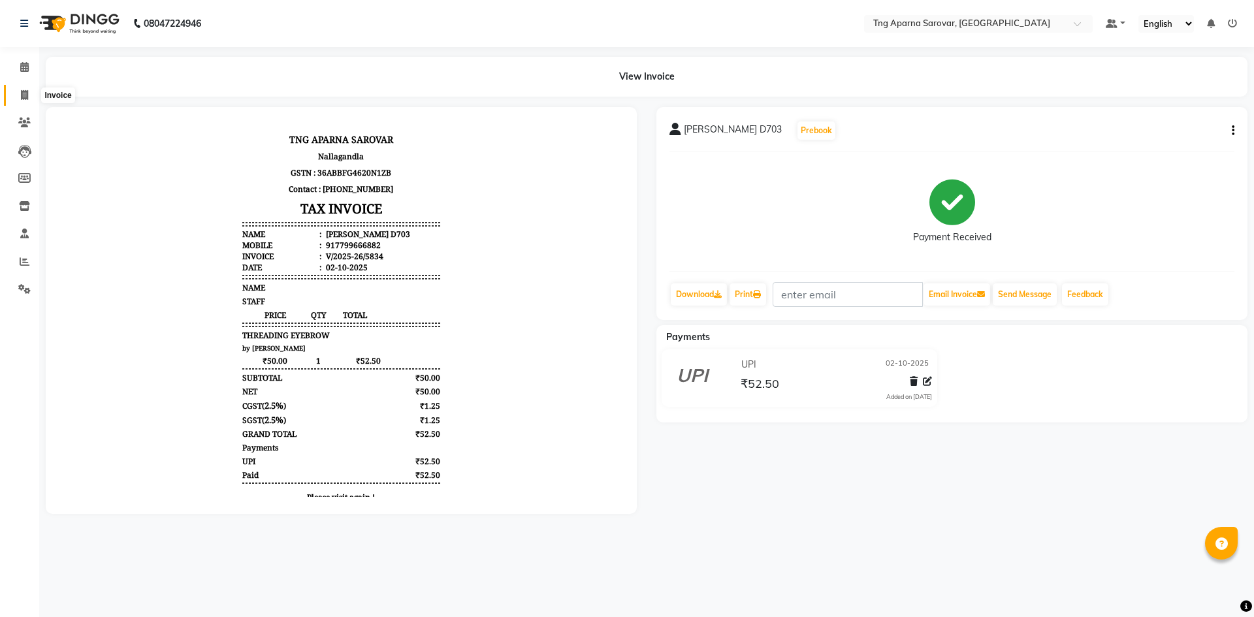
select select "7390"
select select "service"
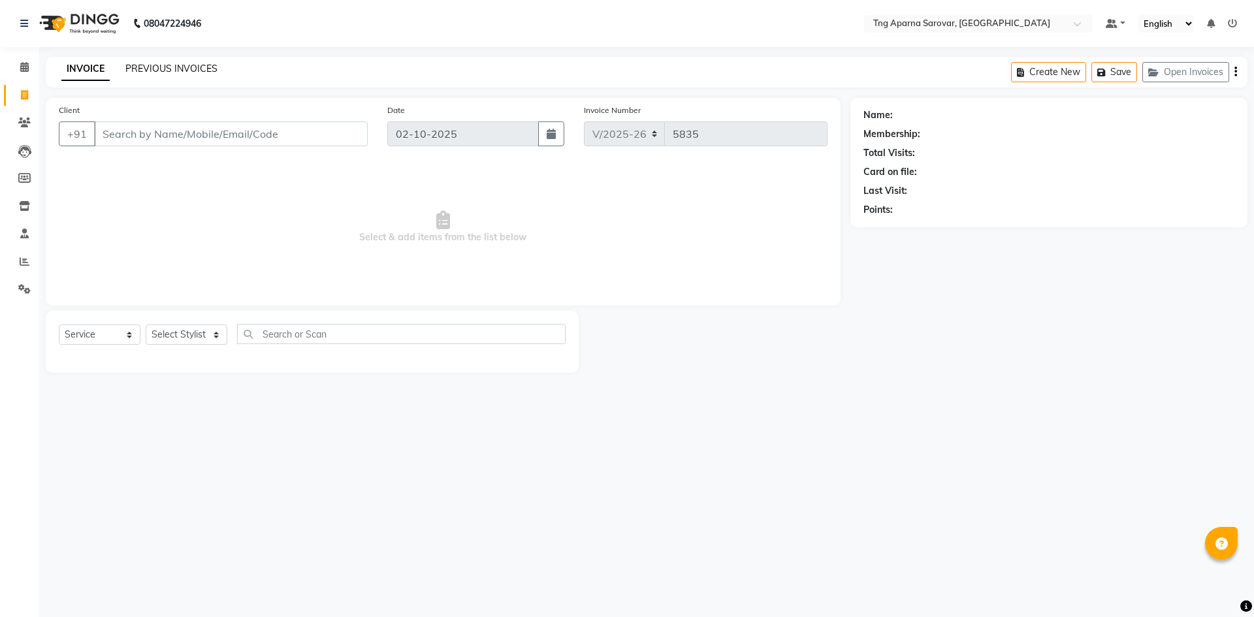
click at [178, 69] on link "PREVIOUS INVOICES" at bounding box center [171, 69] width 92 height 12
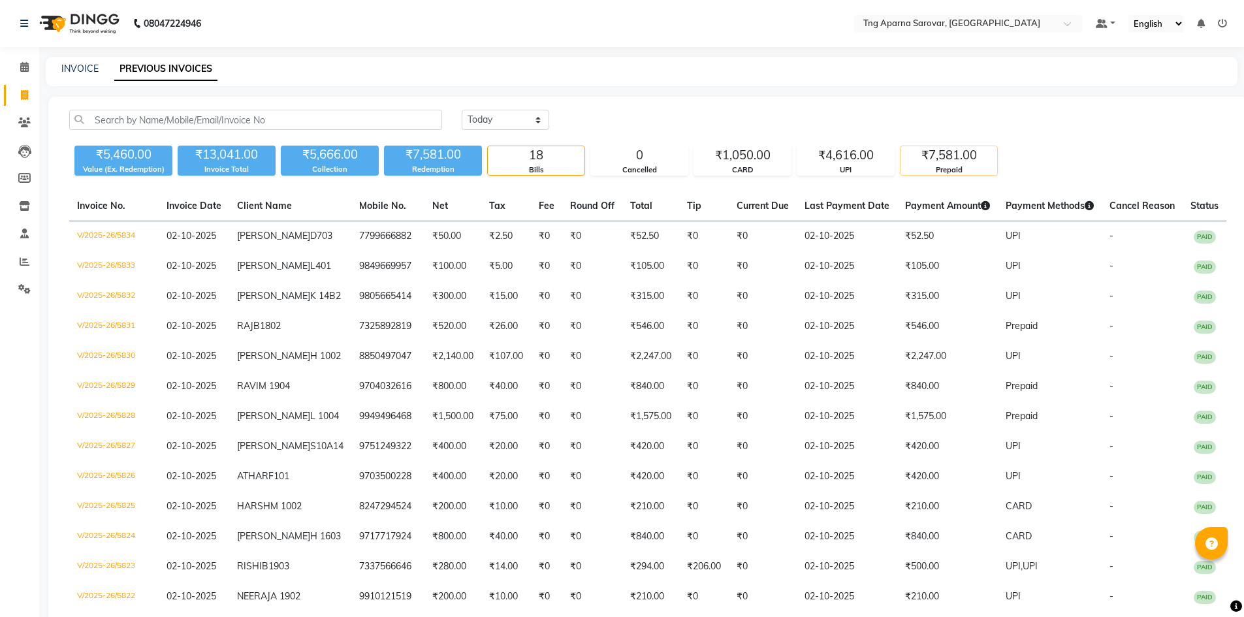
click at [962, 157] on div "₹7,581.00" at bounding box center [948, 155] width 97 height 18
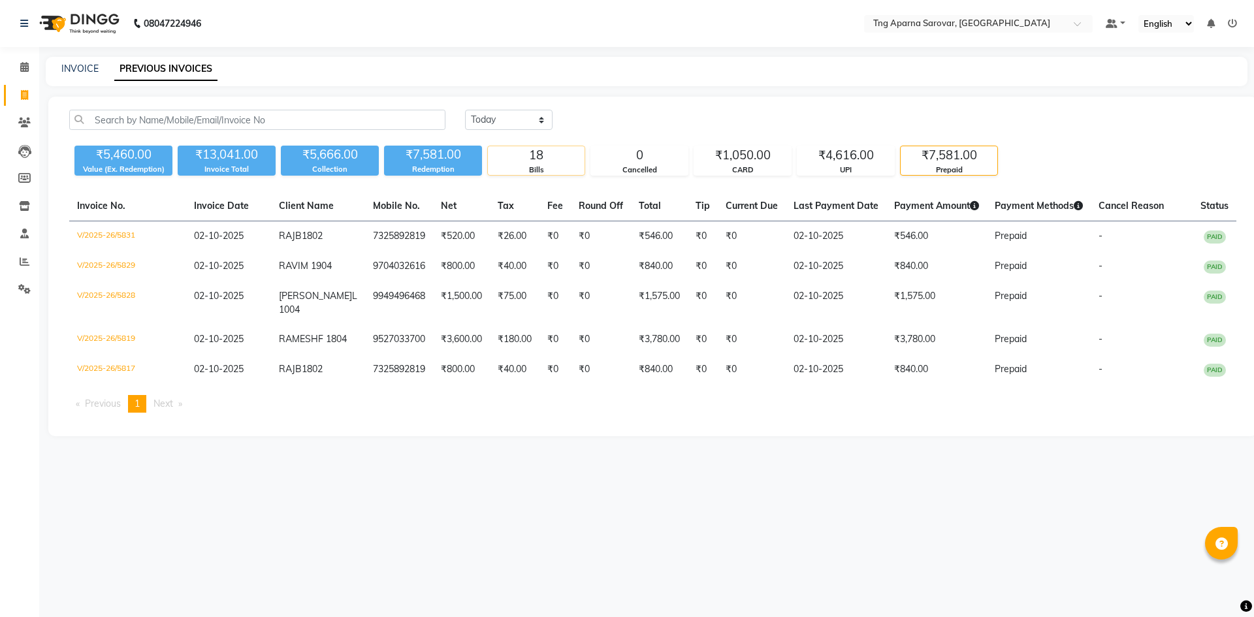
click at [528, 149] on div "18" at bounding box center [536, 155] width 97 height 18
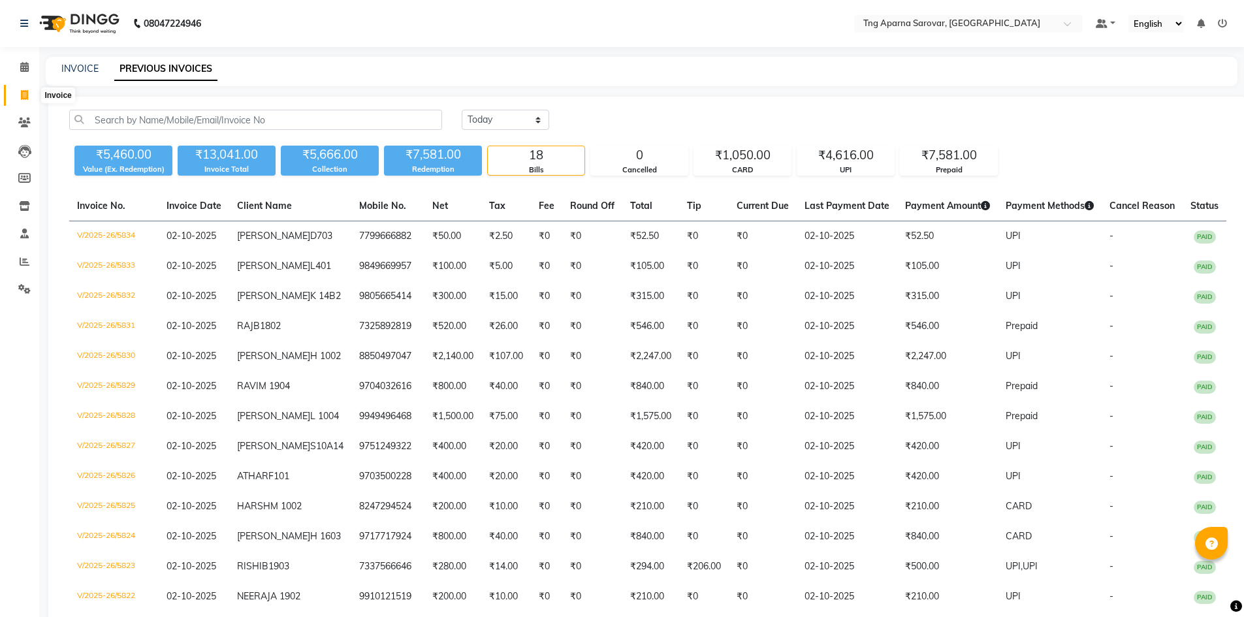
click at [13, 93] on span at bounding box center [24, 95] width 23 height 15
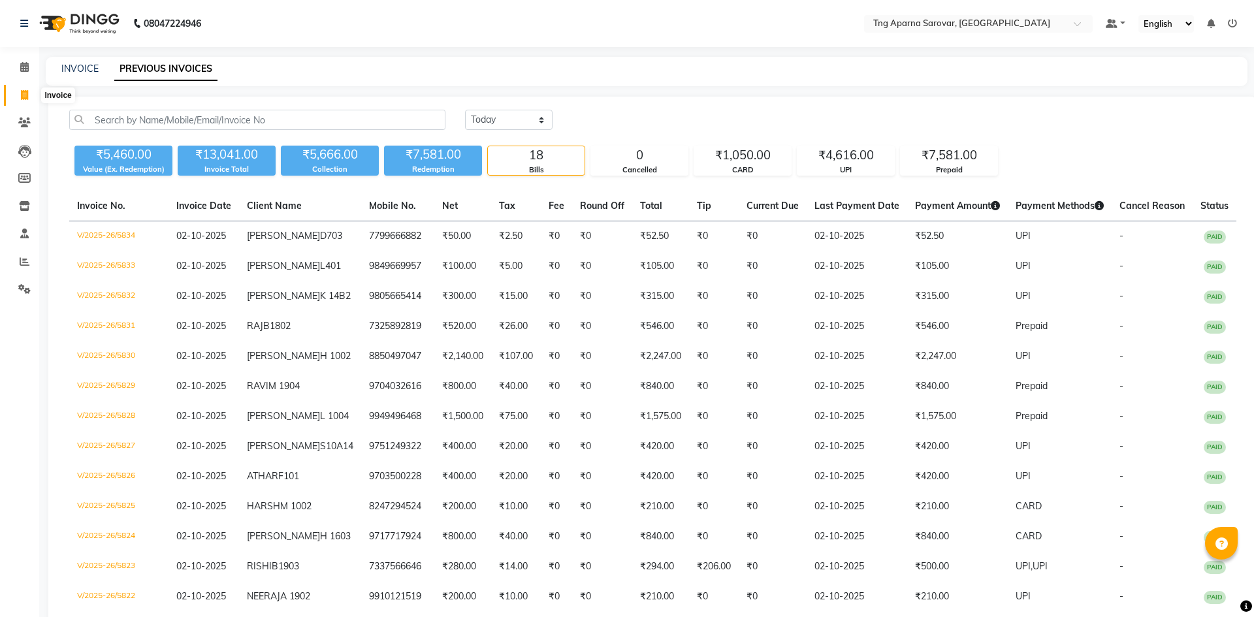
select select "service"
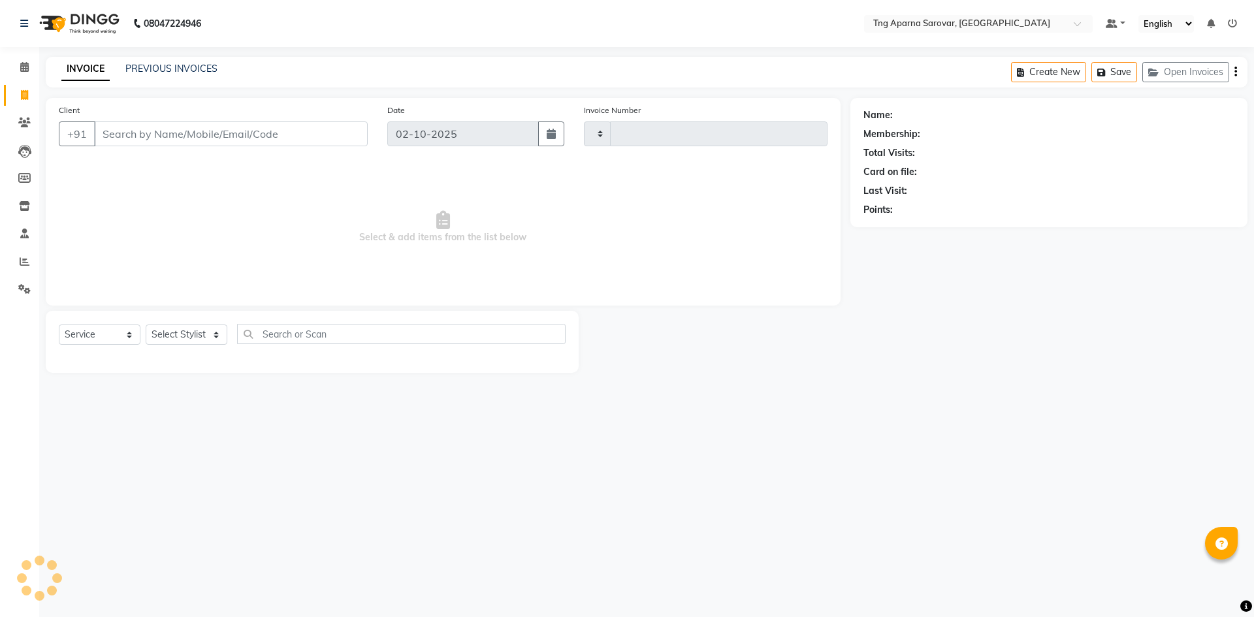
type input "5835"
select select "7390"
click at [852, 411] on div "08047224946 Select Location × Tng Aparna Sarovar, Nallagandla Default Panel My …" at bounding box center [627, 308] width 1254 height 617
click at [187, 63] on link "PREVIOUS INVOICES" at bounding box center [171, 69] width 92 height 12
